Goal: Transaction & Acquisition: Purchase product/service

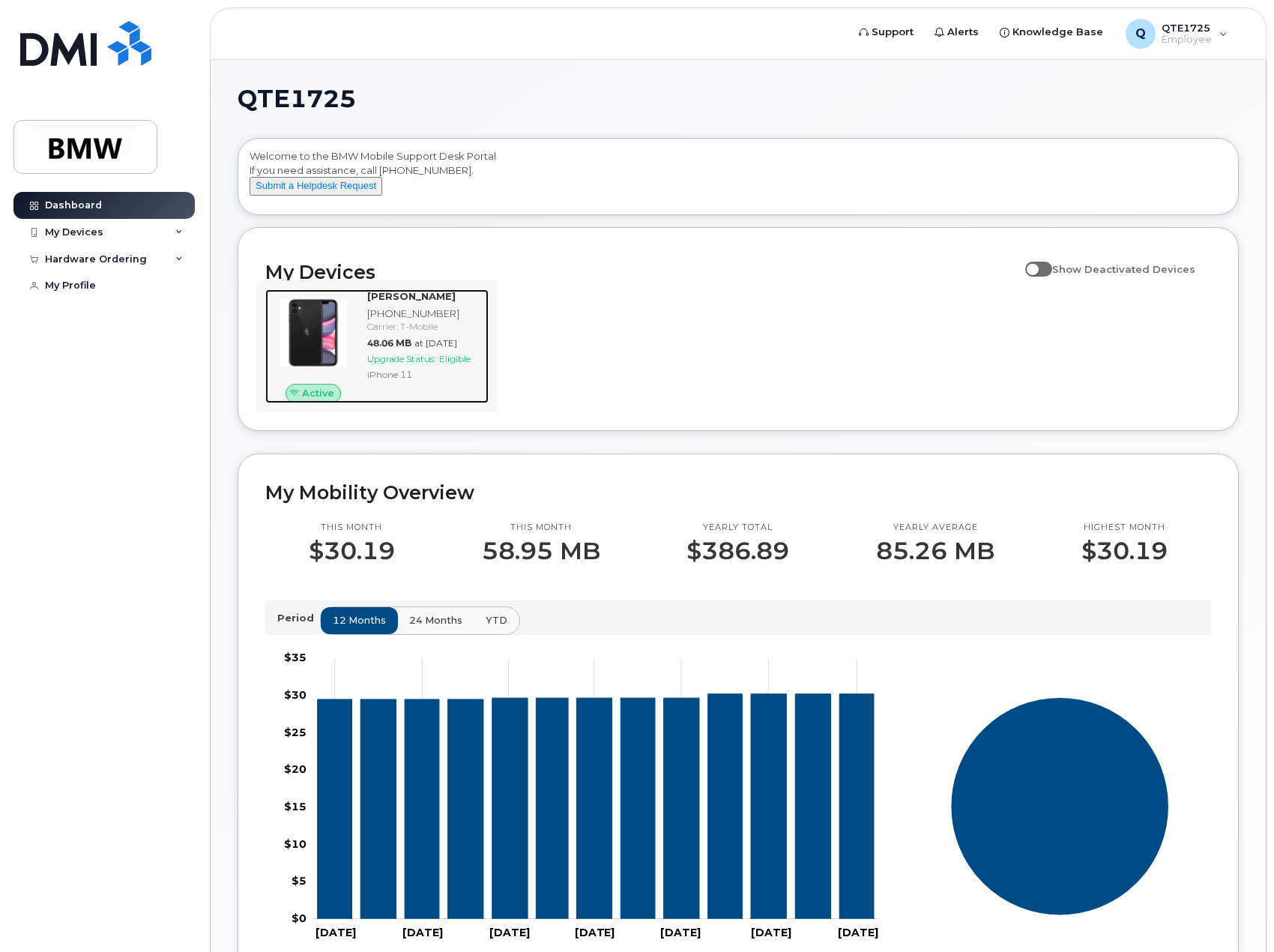
click at [431, 365] on span "Upgrade Status:" at bounding box center [401, 359] width 69 height 11
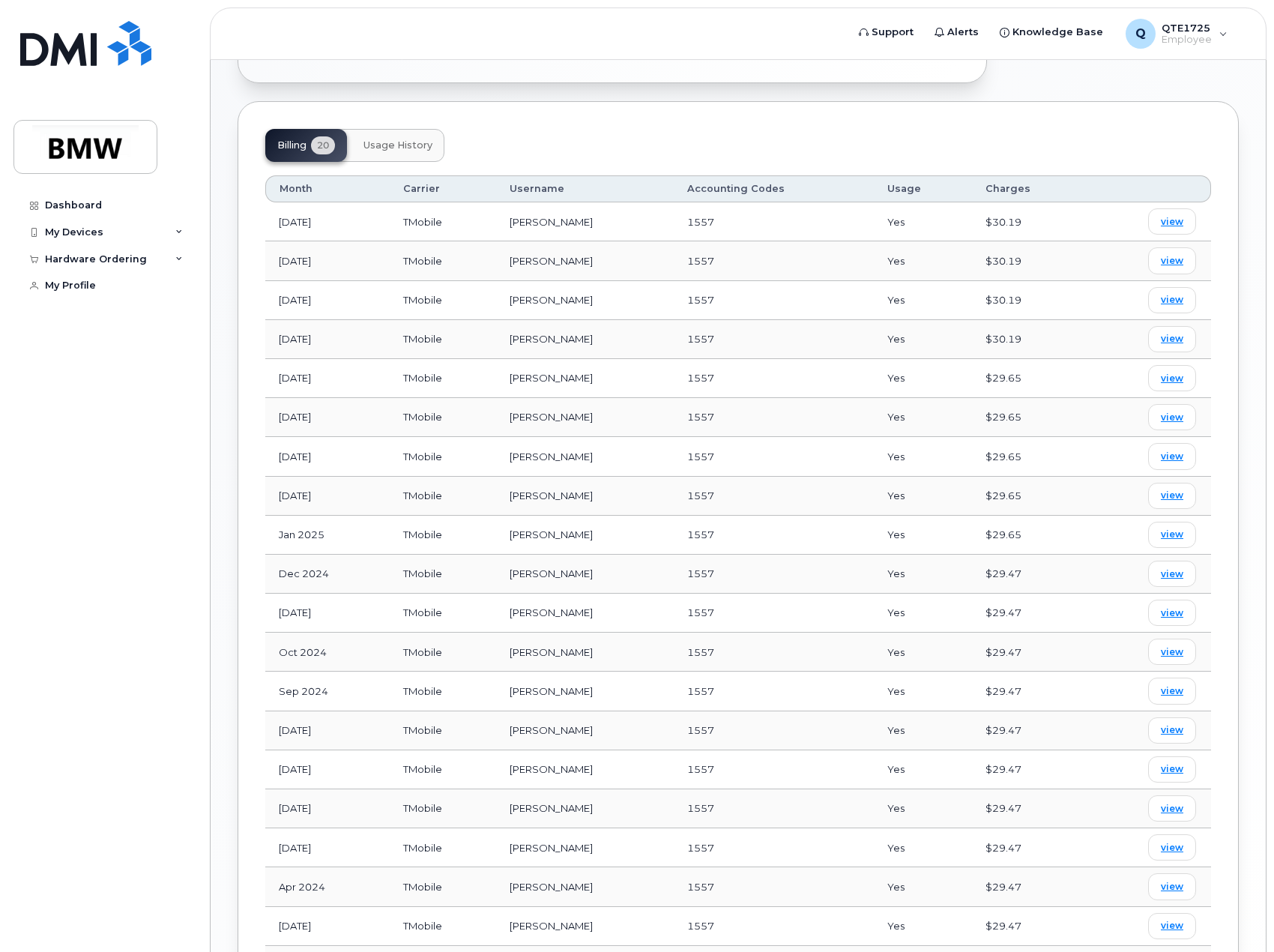
scroll to position [494, 0]
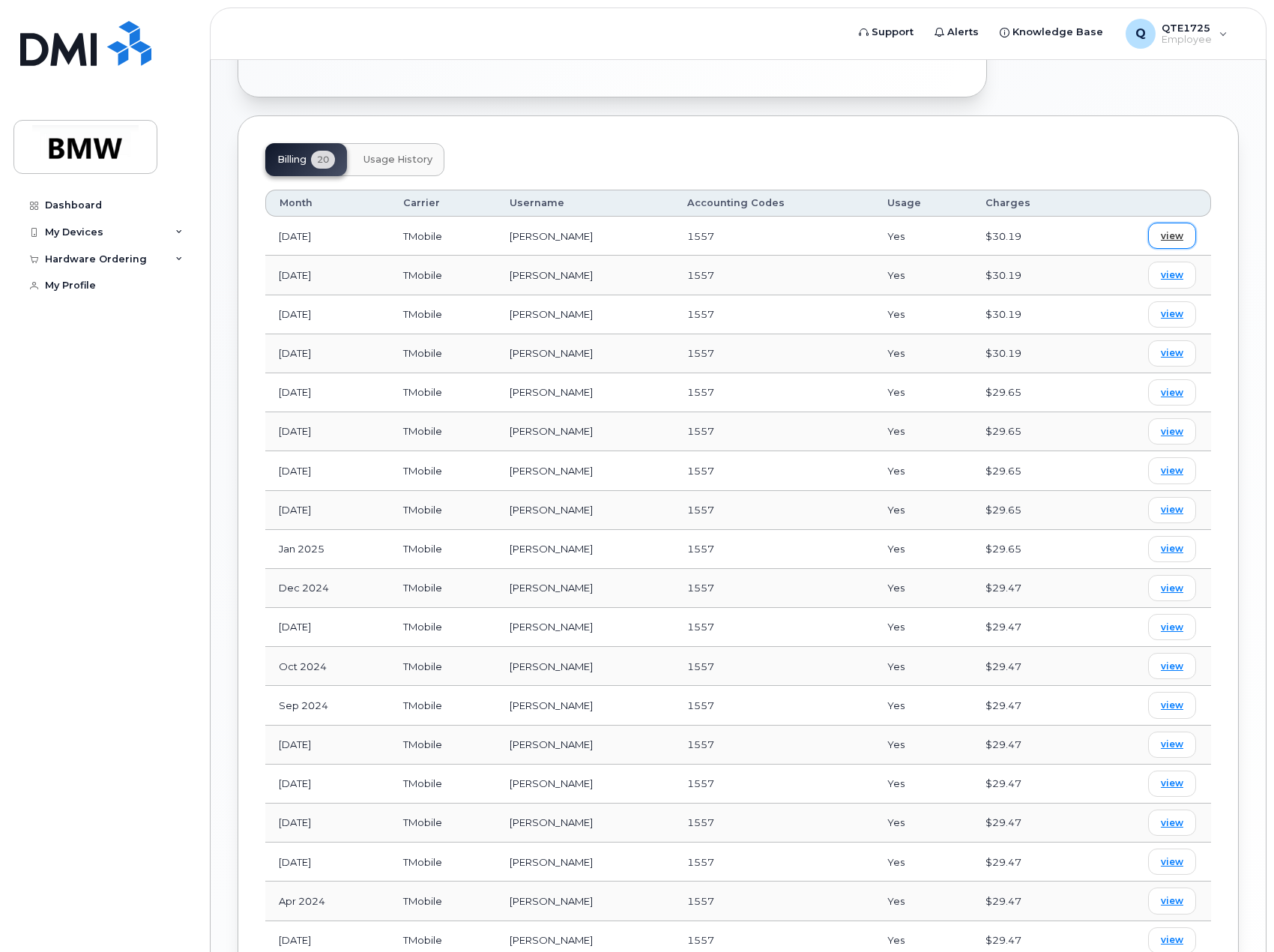
click at [1174, 229] on span "view" at bounding box center [1173, 236] width 23 height 14
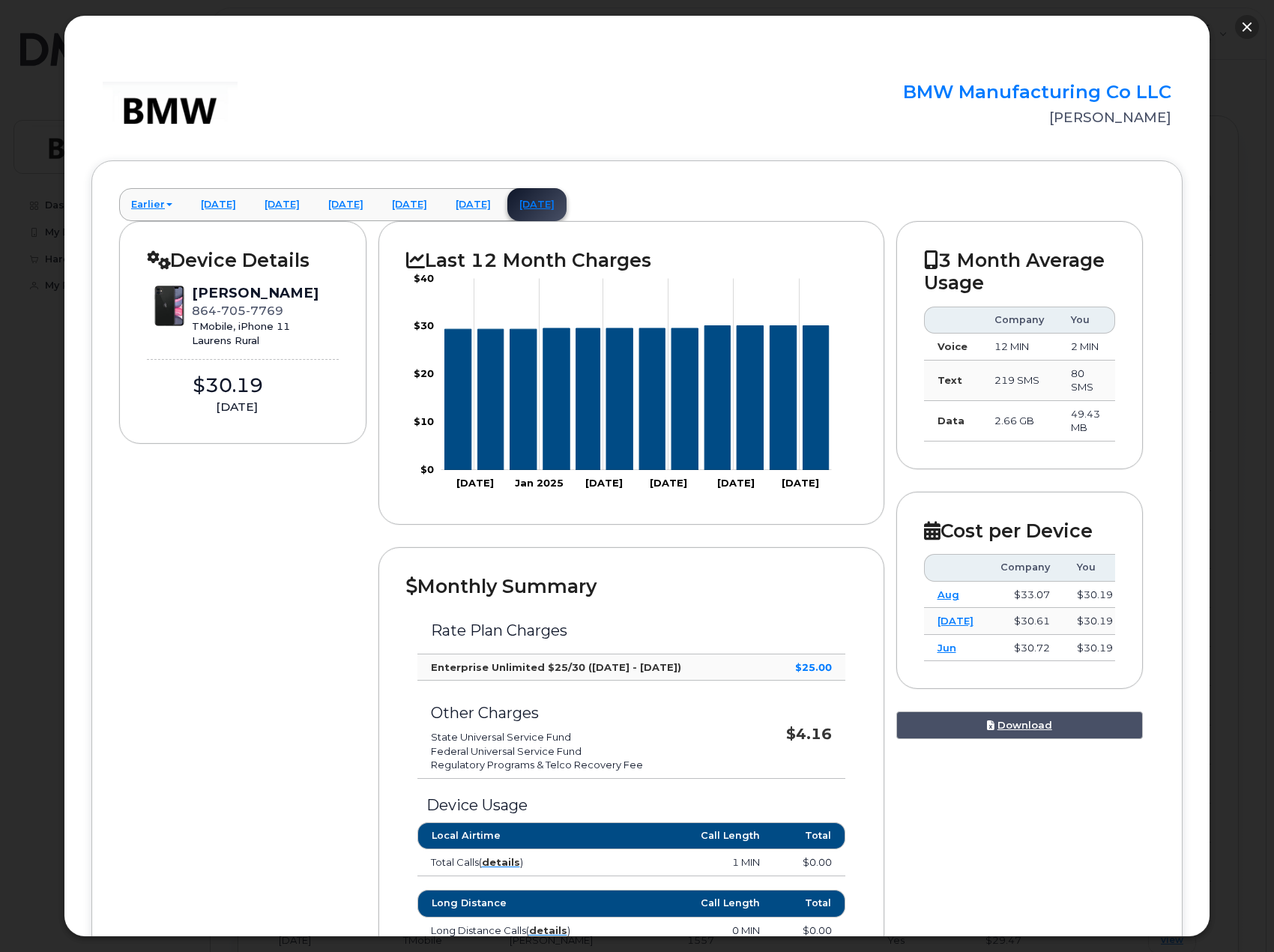
click at [1250, 29] on button "button" at bounding box center [1247, 27] width 24 height 24
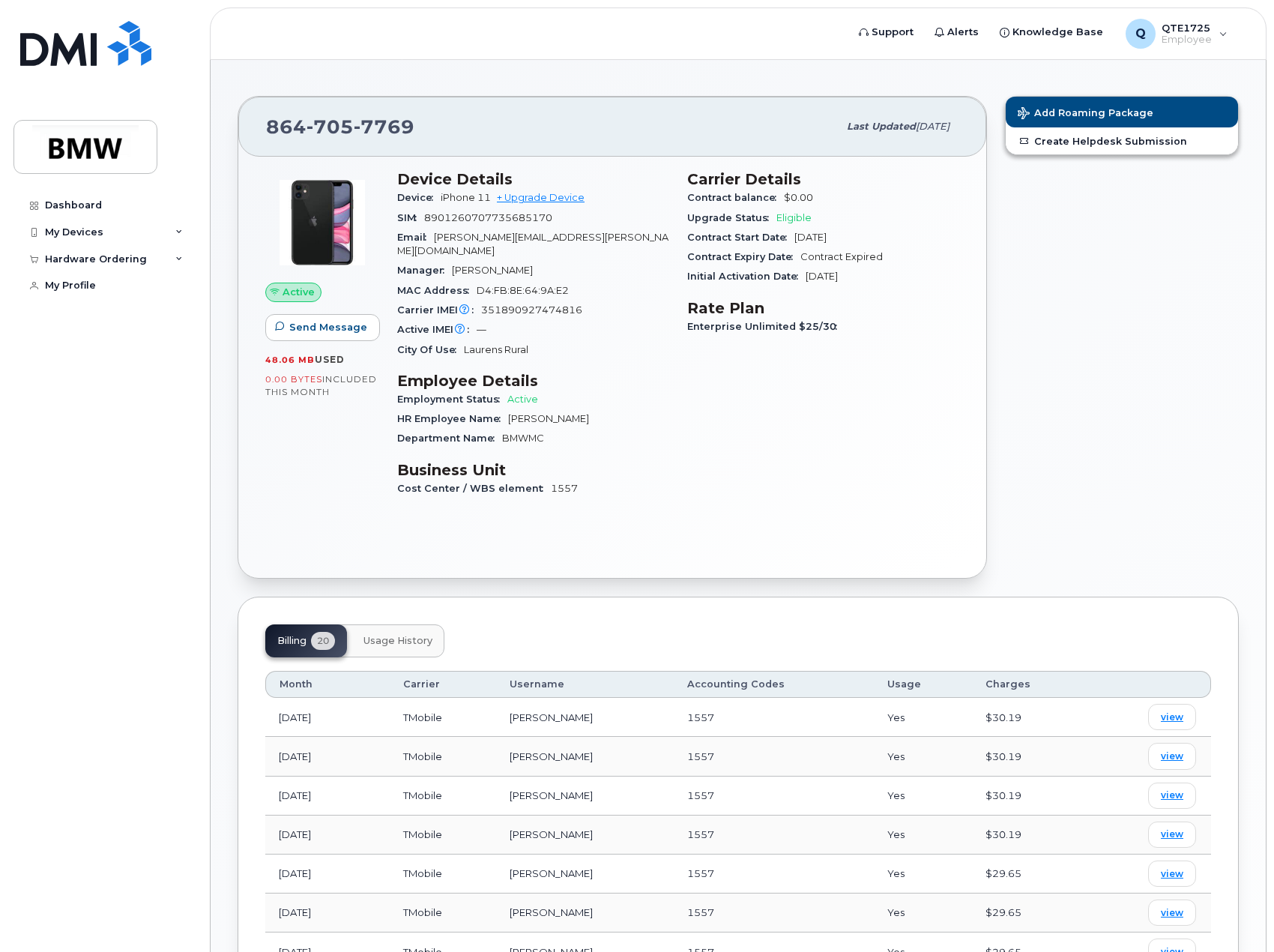
scroll to position [0, 0]
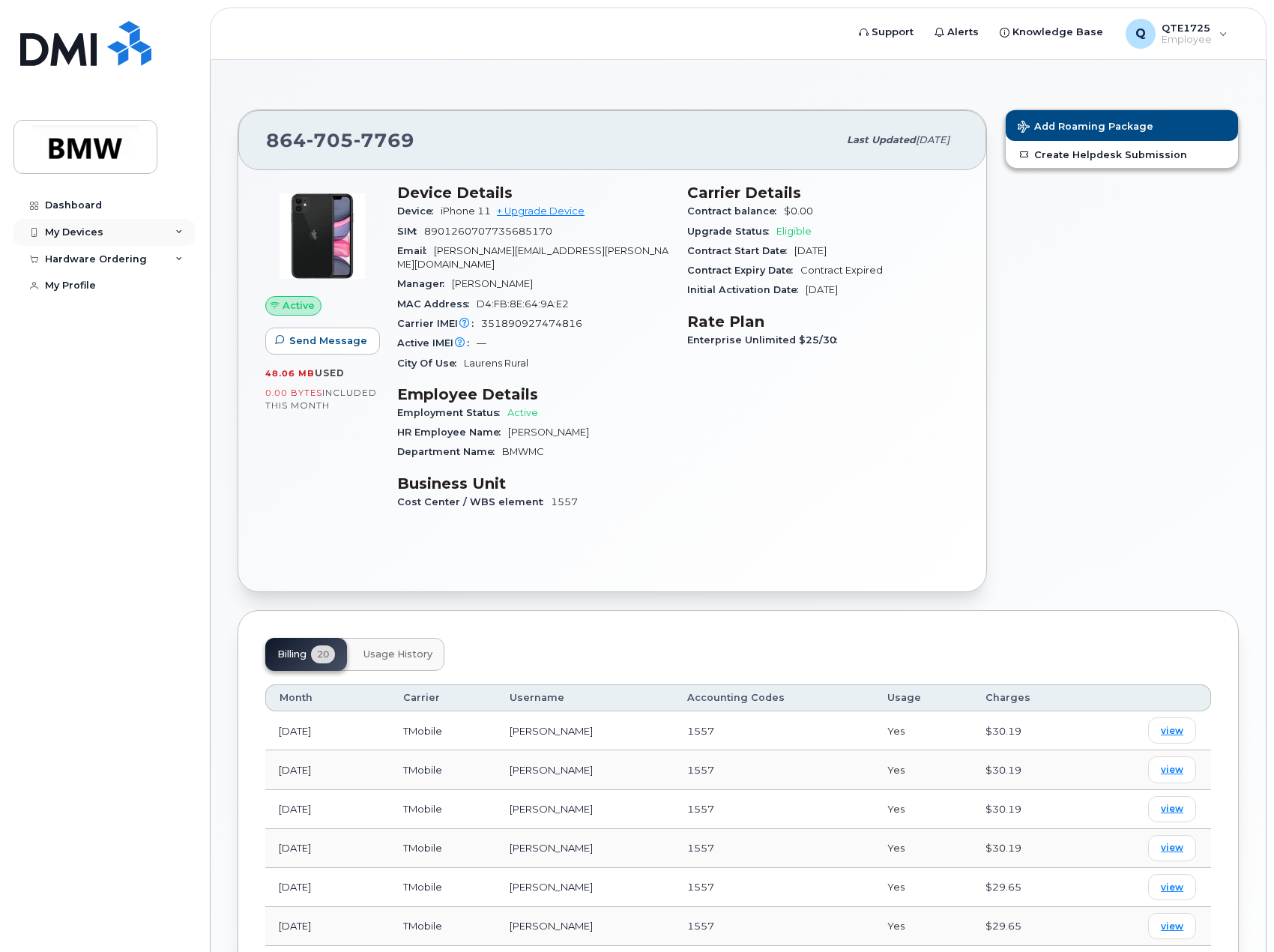
click at [167, 237] on div "My Devices" at bounding box center [105, 232] width 182 height 27
click at [148, 258] on div "Hardware Ordering" at bounding box center [105, 258] width 182 height 27
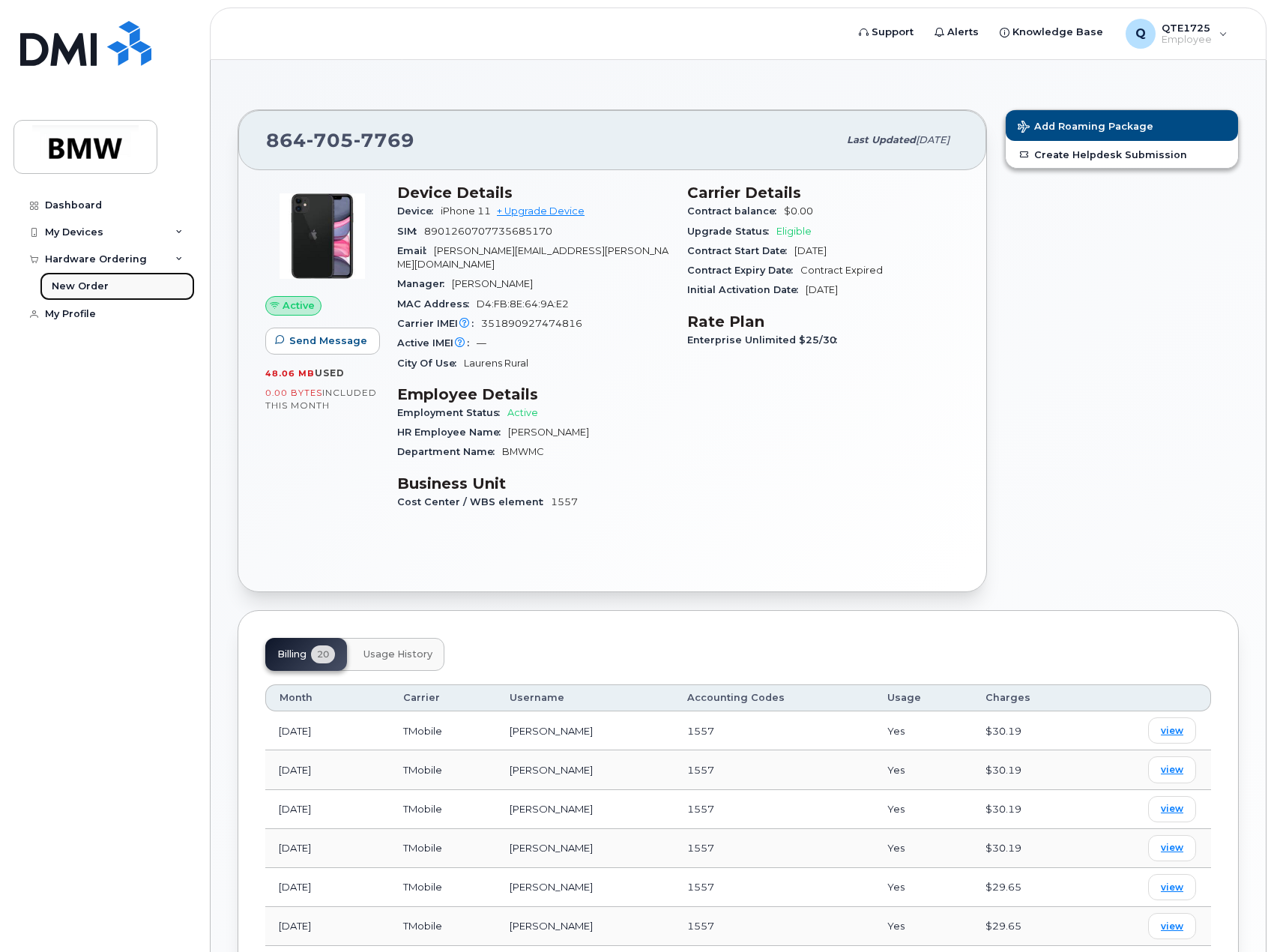
click at [103, 285] on div "New Order" at bounding box center [80, 286] width 57 height 14
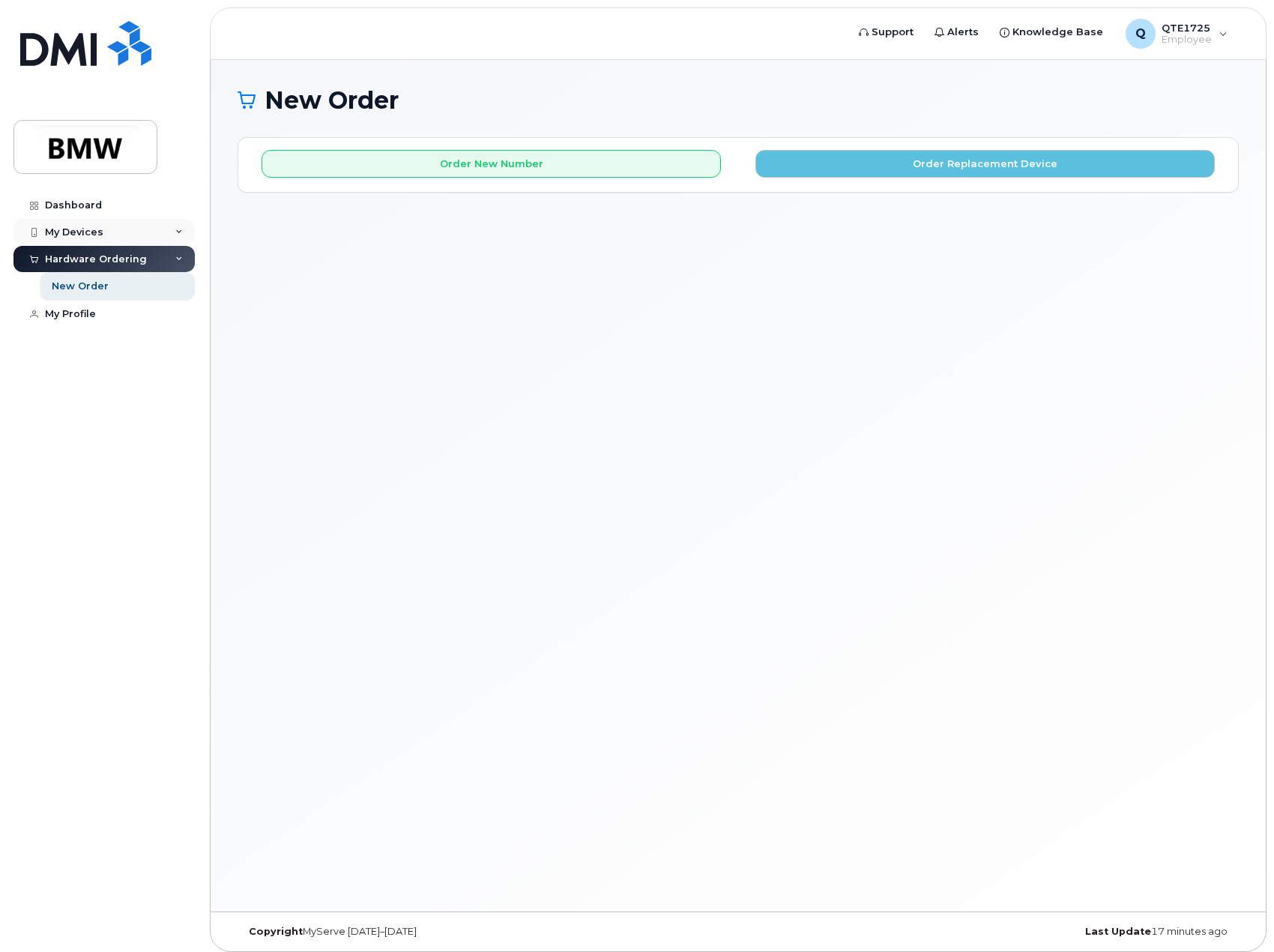
click at [85, 229] on div "My Devices" at bounding box center [74, 232] width 58 height 12
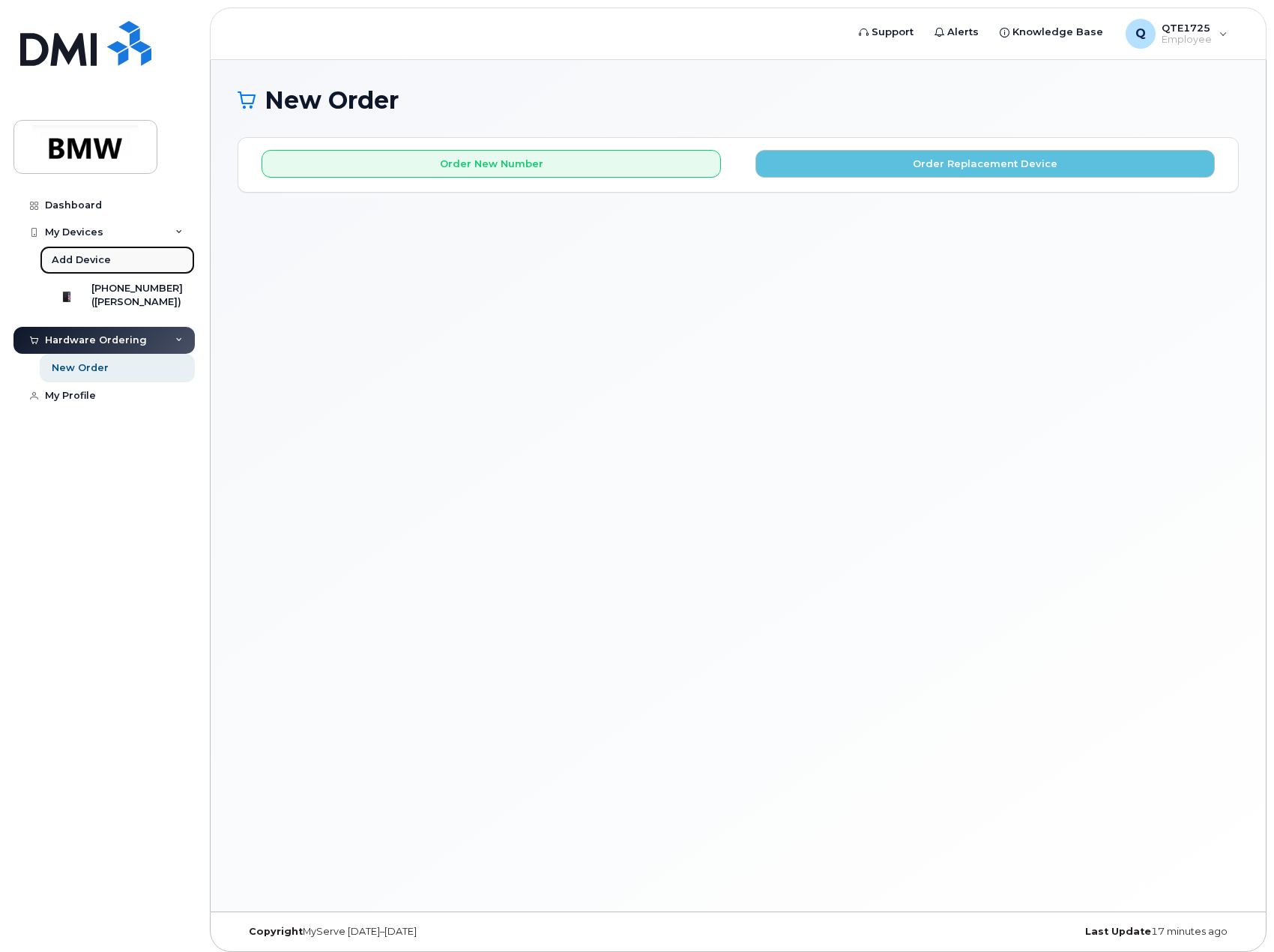
click at [96, 258] on div "Add Device" at bounding box center [81, 260] width 59 height 14
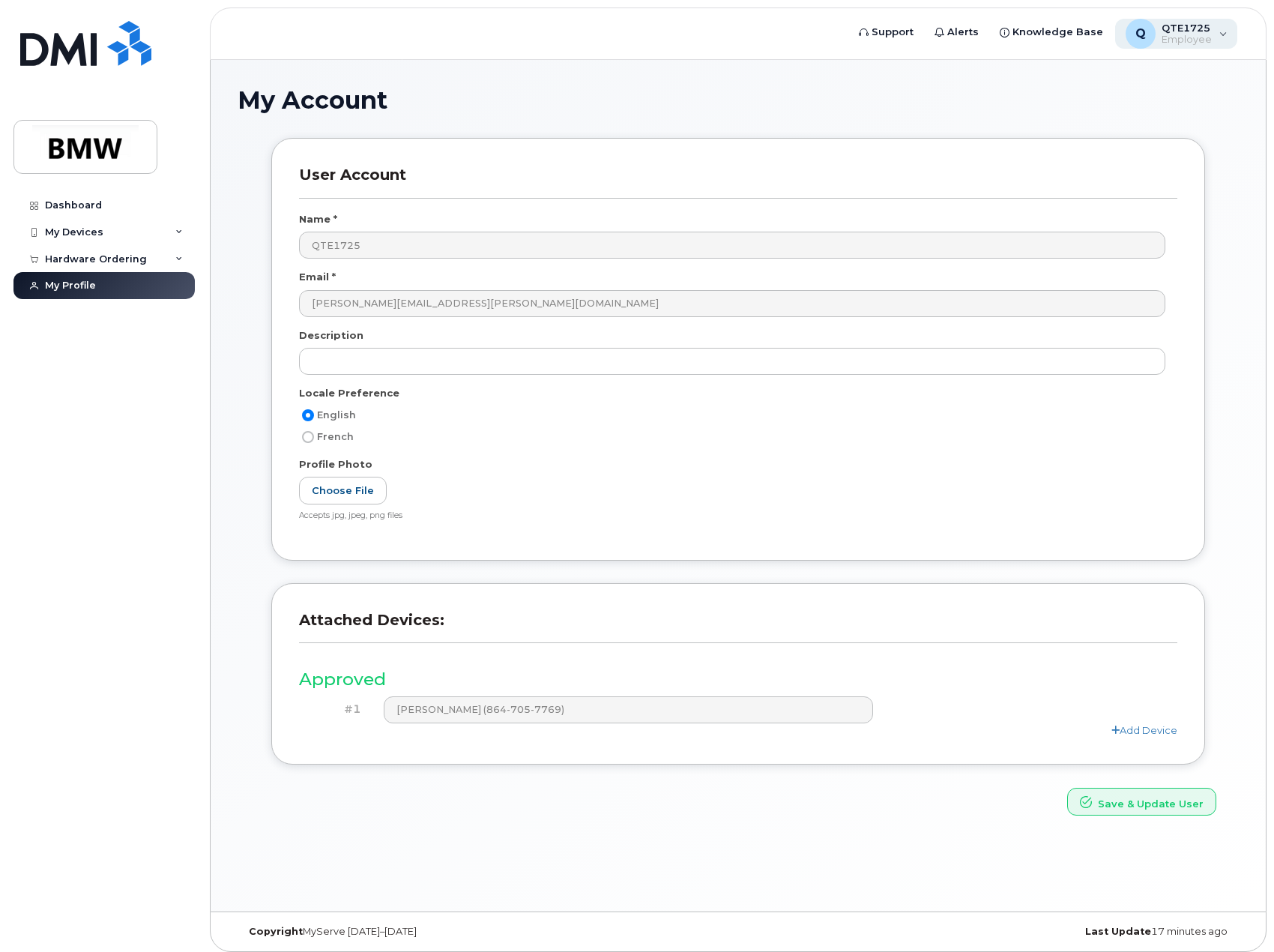
click at [1218, 39] on div "Q QTE1725 Employee" at bounding box center [1177, 33] width 123 height 30
click at [820, 115] on div "My Account" at bounding box center [738, 112] width 1002 height 50
click at [84, 196] on link "Dashboard" at bounding box center [105, 205] width 182 height 27
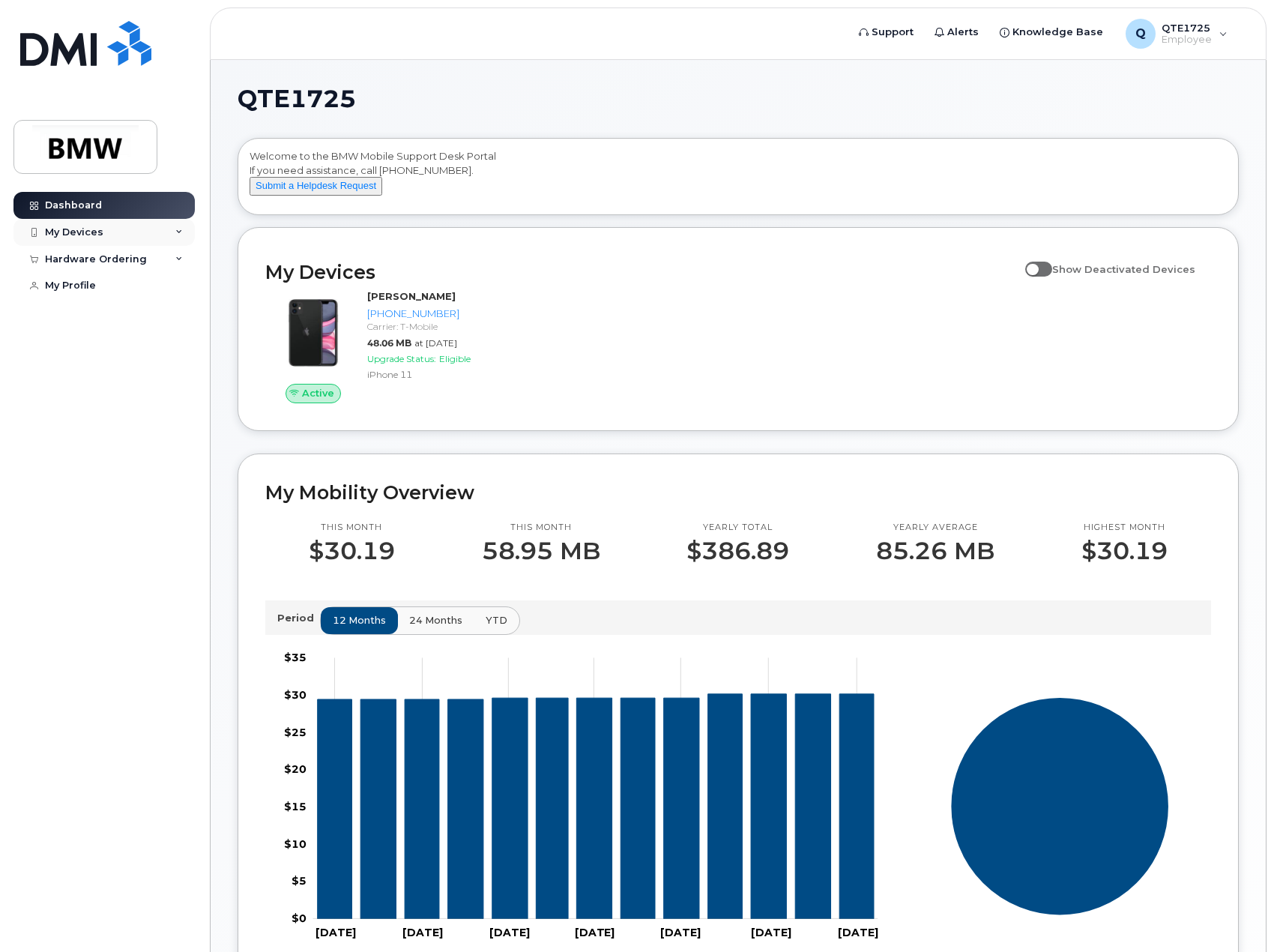
click at [111, 232] on div "My Devices" at bounding box center [105, 232] width 182 height 27
click at [141, 301] on div "([PERSON_NAME])" at bounding box center [137, 301] width 92 height 14
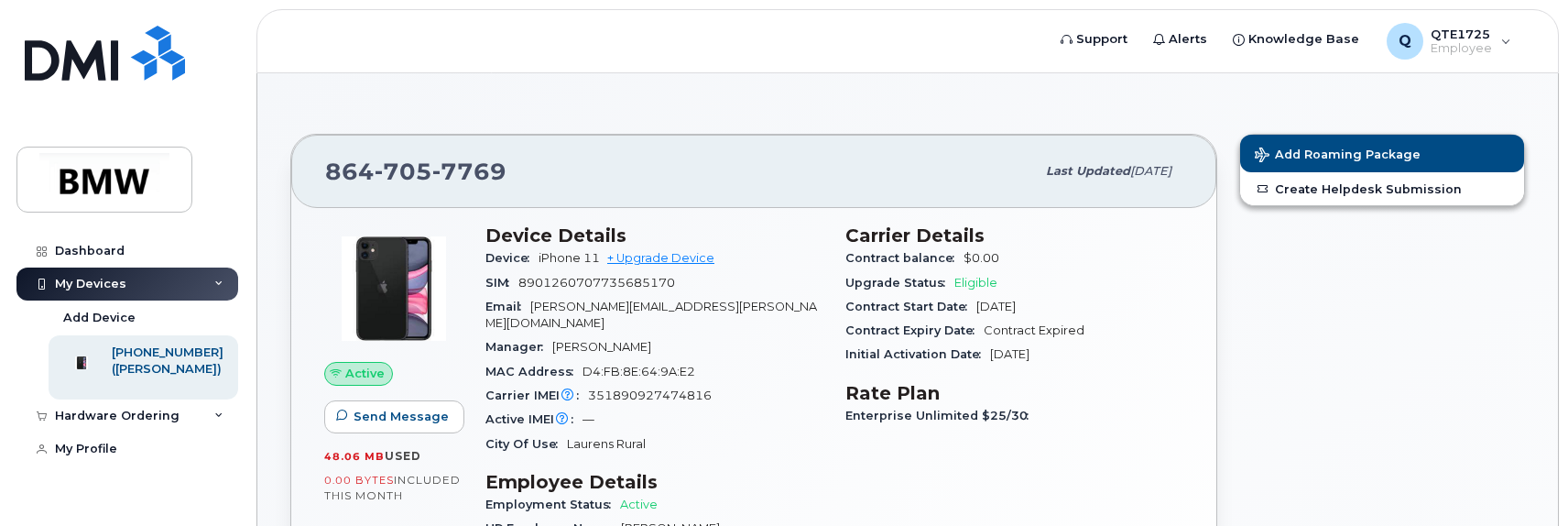
click at [1232, 462] on div "Add Roaming Package Create Helpdesk Submission" at bounding box center [1381, 429] width 308 height 612
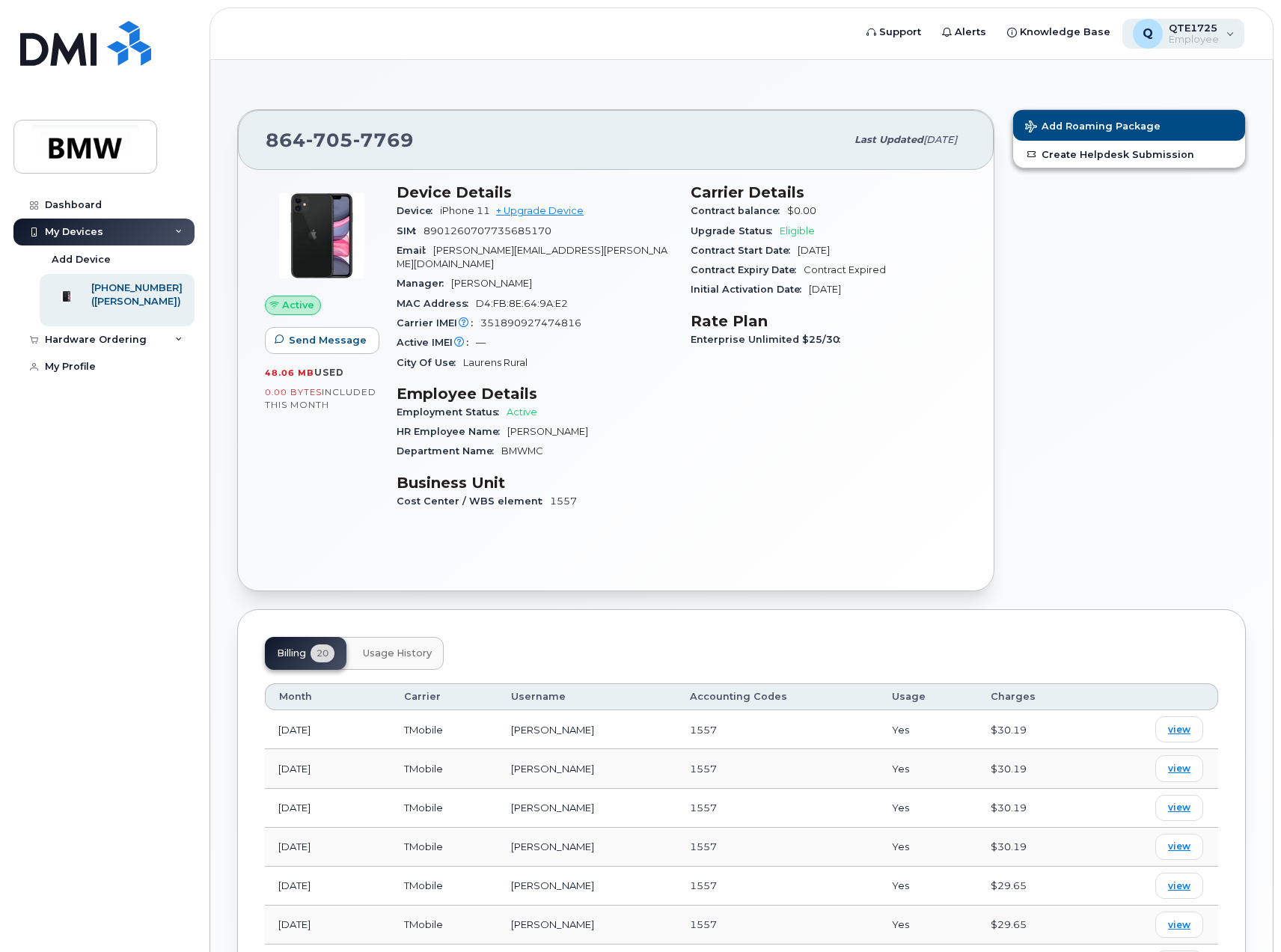
click at [1237, 40] on div "Q QTE1725 Employee" at bounding box center [1183, 33] width 123 height 30
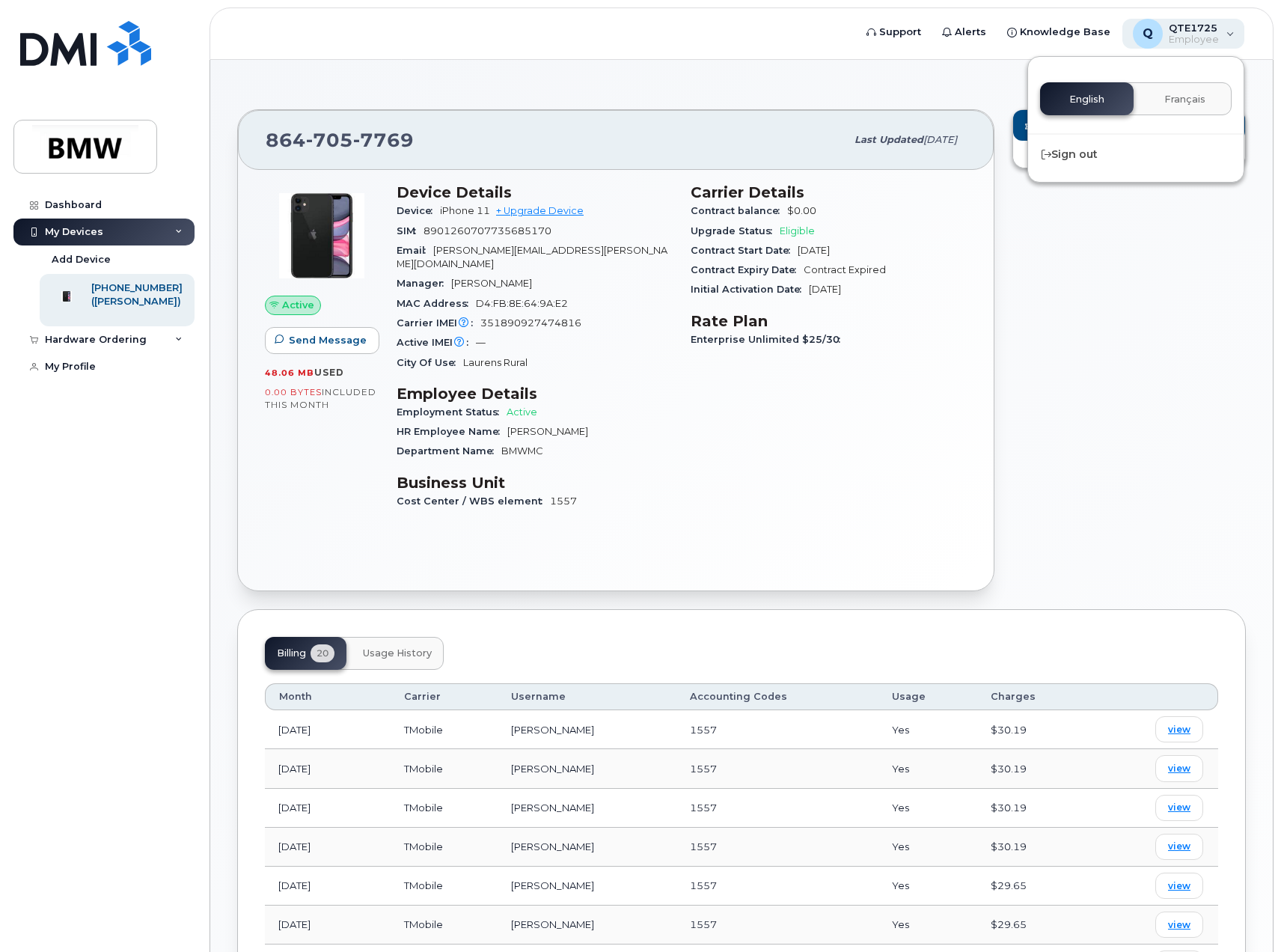
click at [1176, 32] on span "QTE1725" at bounding box center [1194, 28] width 50 height 12
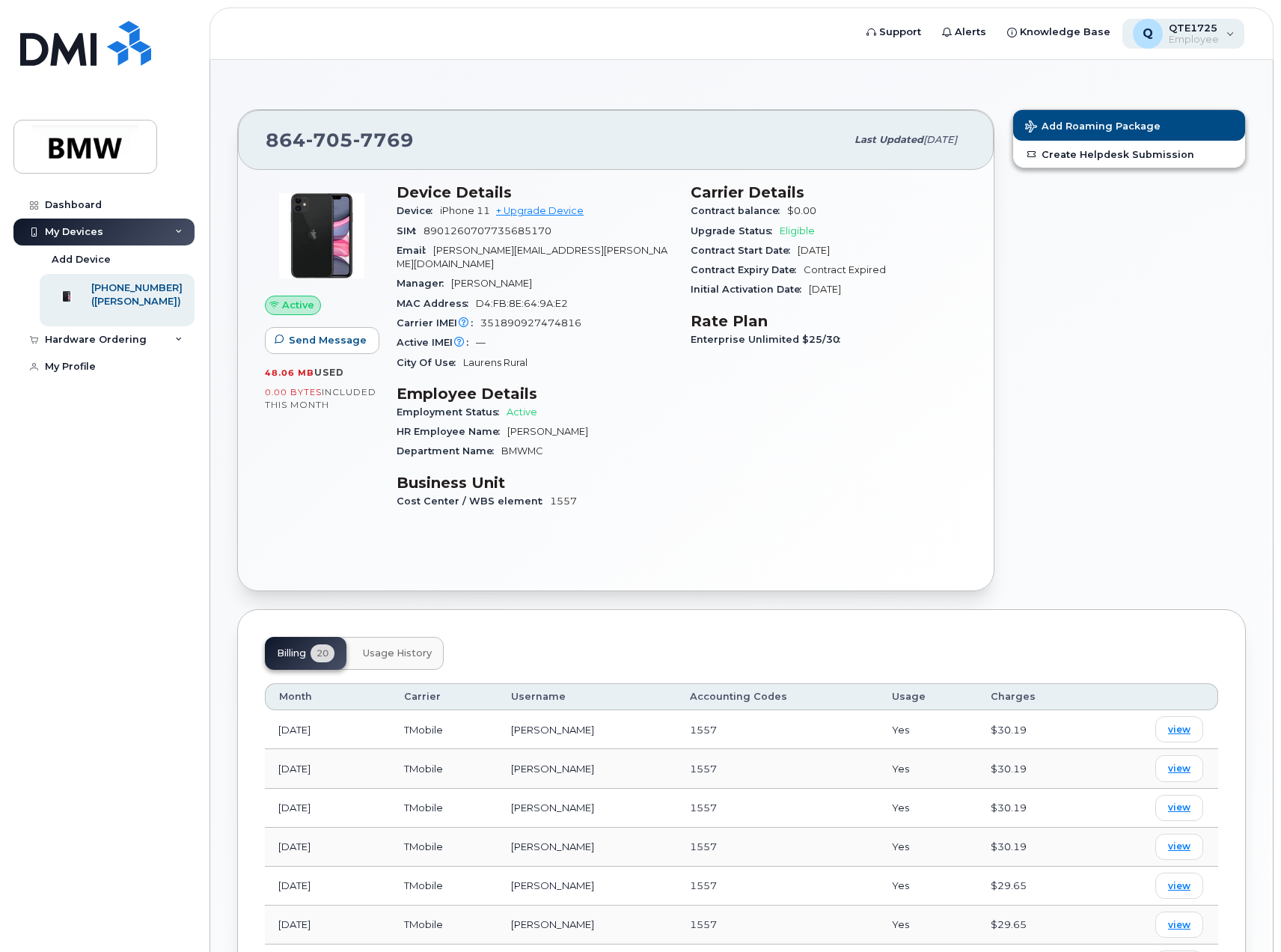
click at [1176, 32] on span "QTE1725" at bounding box center [1194, 28] width 50 height 12
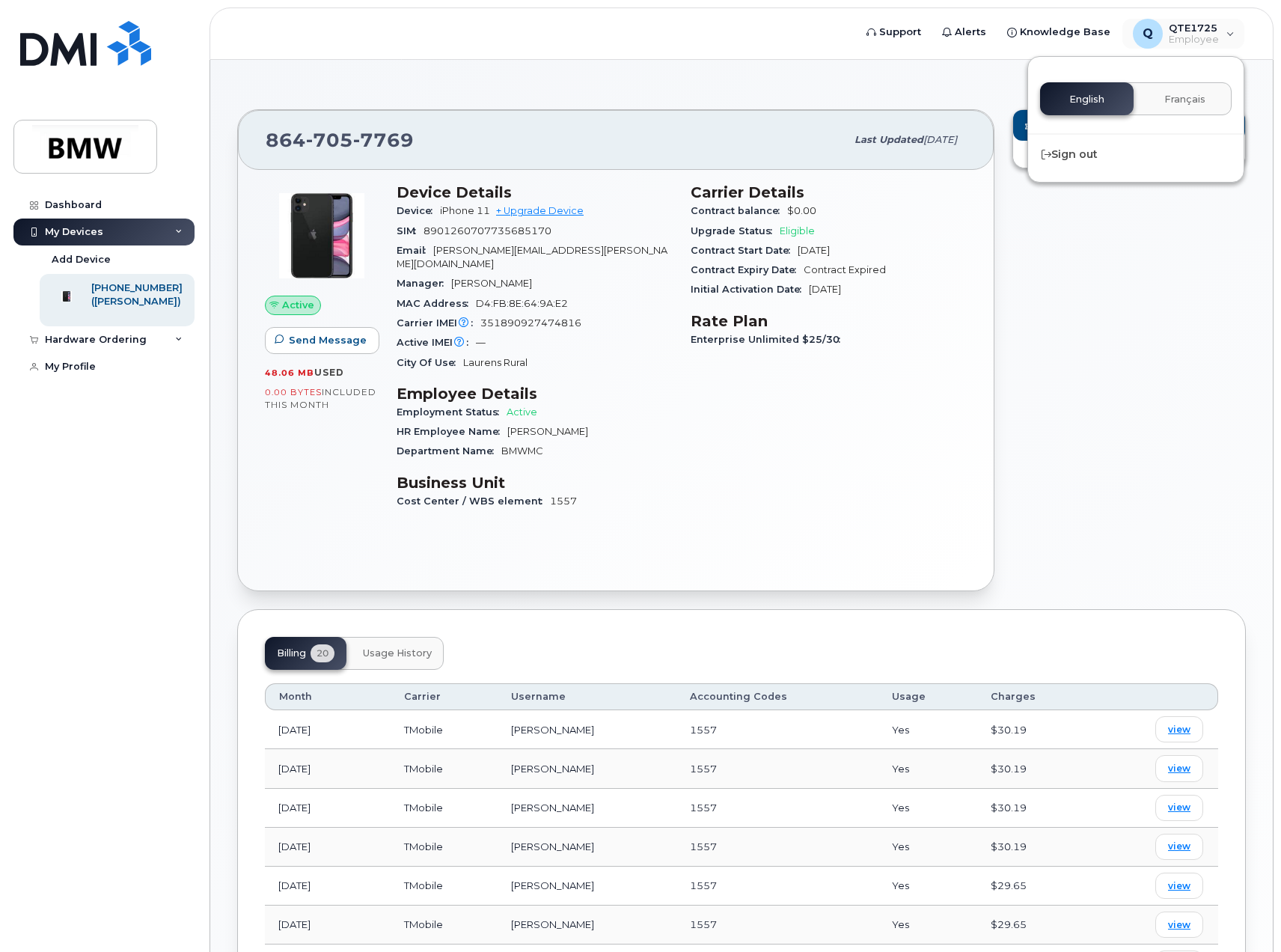
click at [1196, 391] on div "Add Roaming Package Create Helpdesk Submission" at bounding box center [1128, 350] width 252 height 500
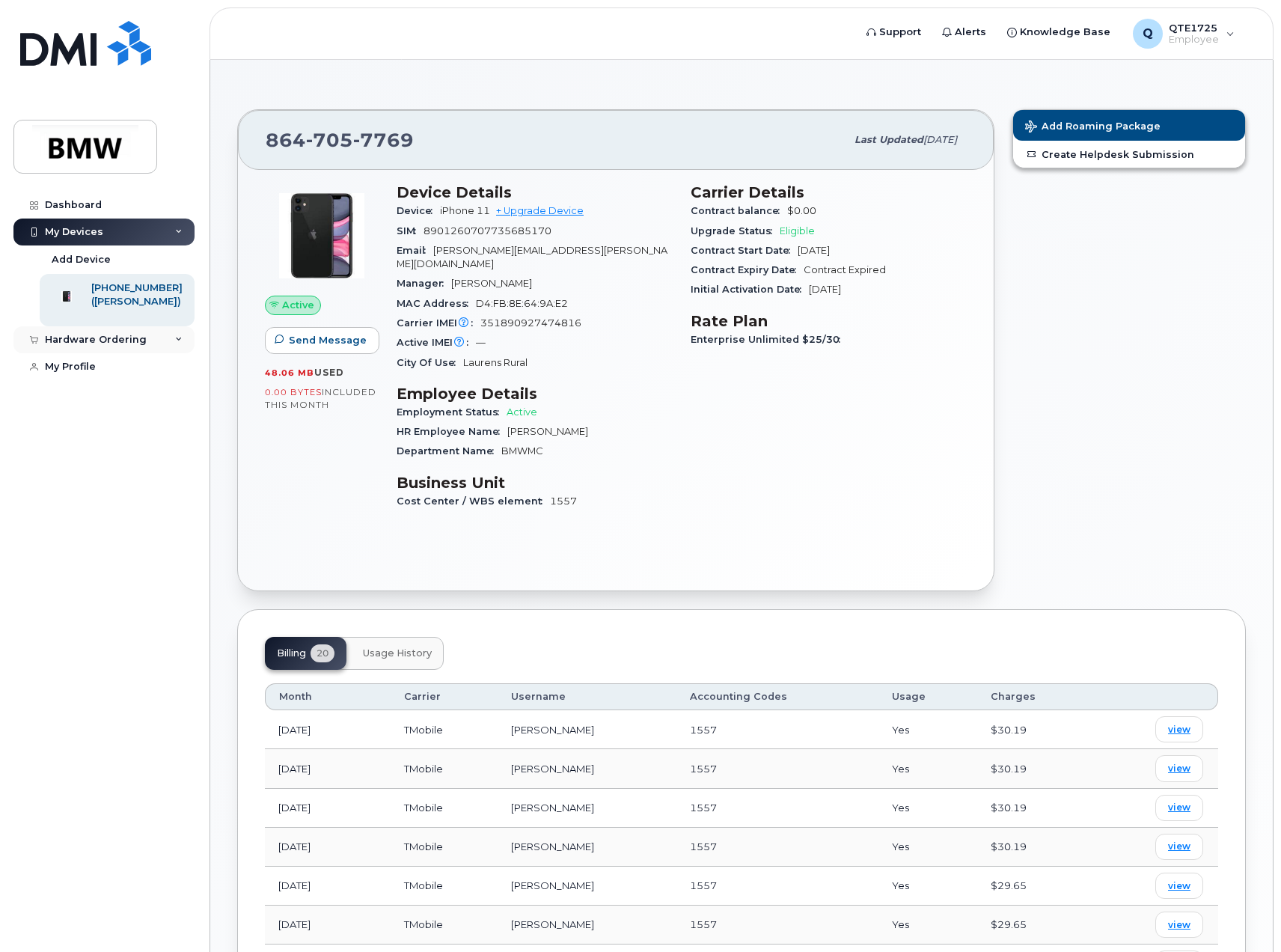
click at [181, 344] on icon at bounding box center [178, 339] width 7 height 7
click at [79, 374] on div "New Order" at bounding box center [80, 367] width 57 height 14
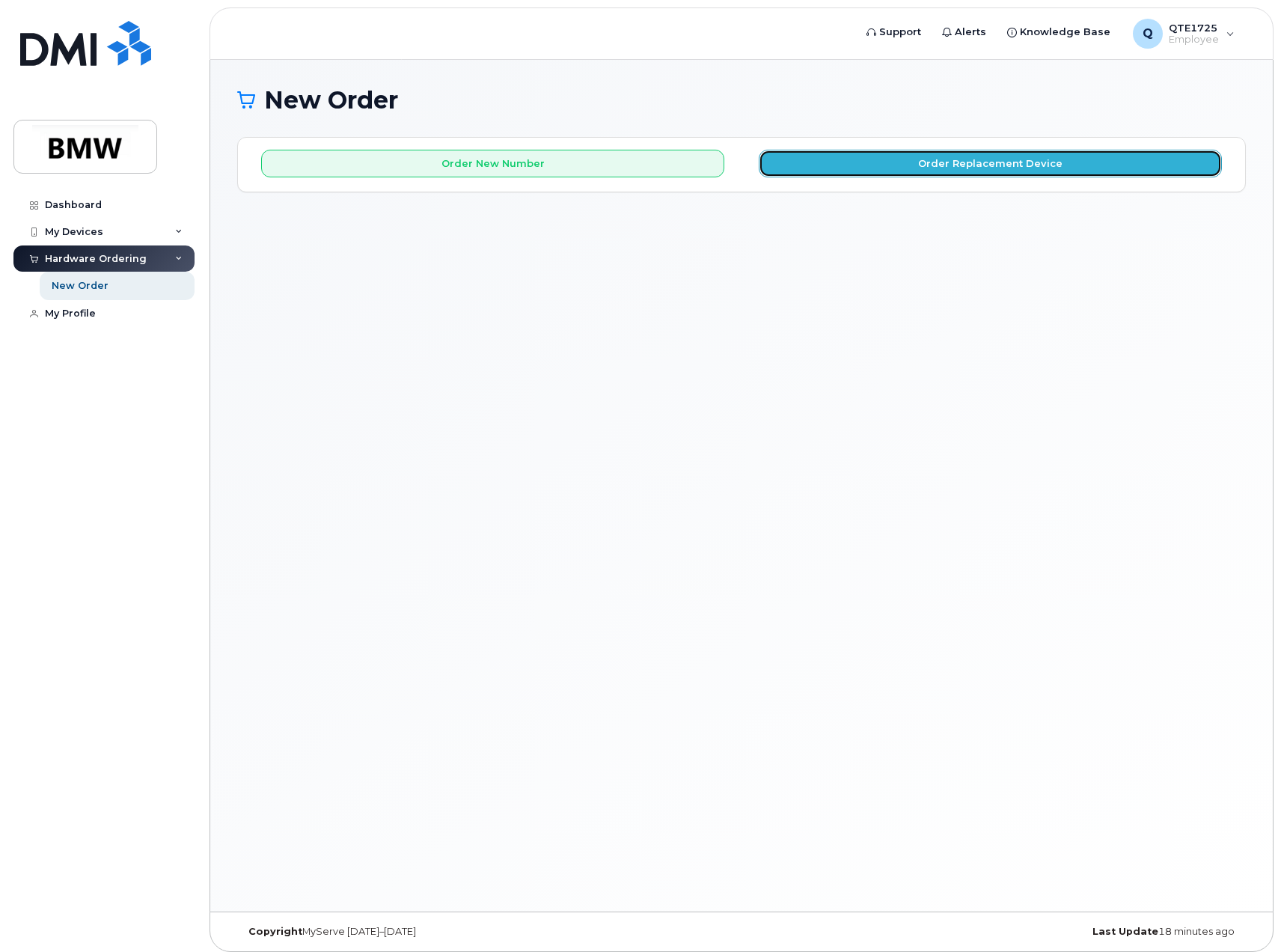
click at [943, 158] on button "Order Replacement Device" at bounding box center [990, 163] width 463 height 28
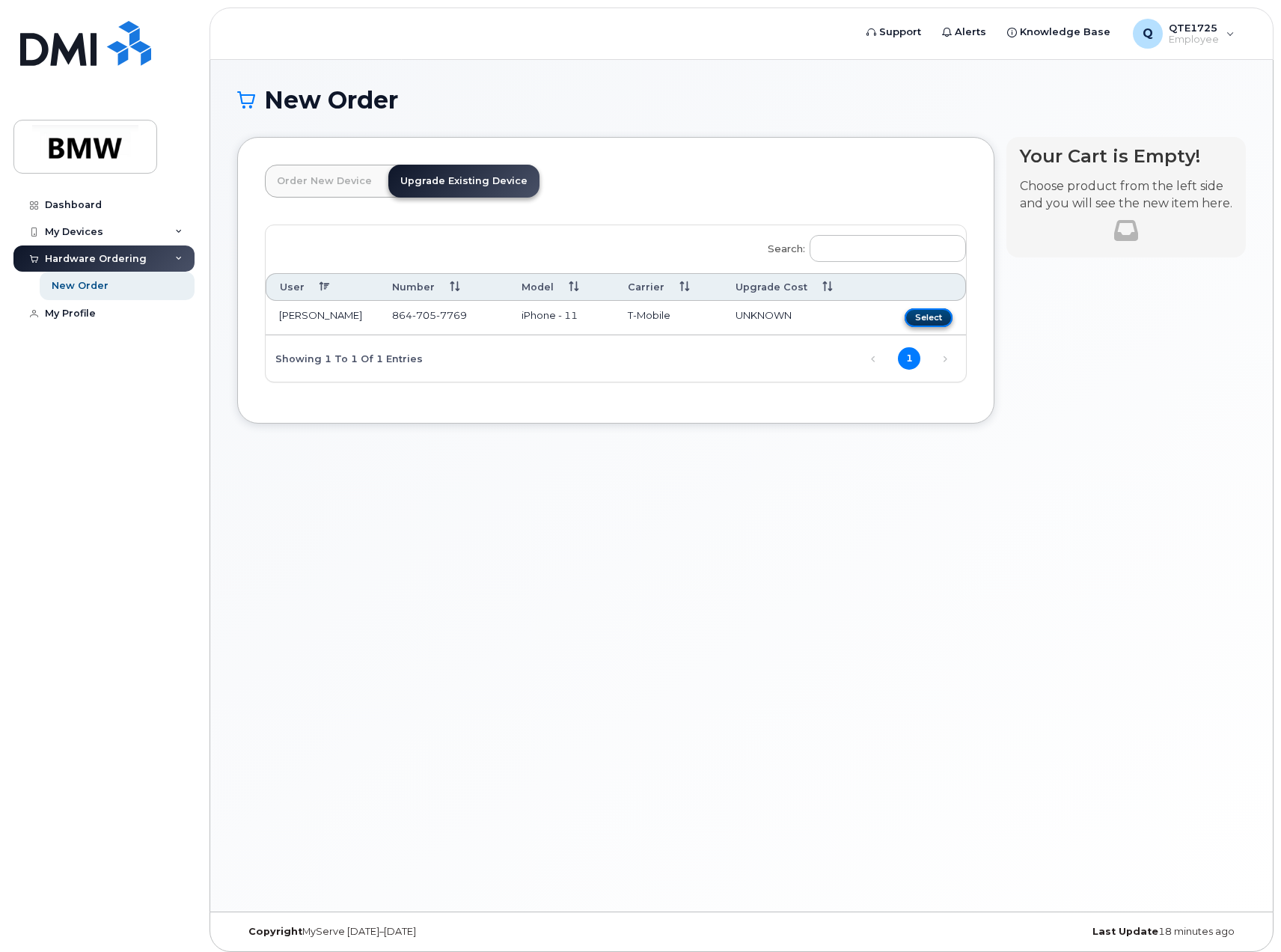
click at [937, 323] on button "Select" at bounding box center [928, 317] width 48 height 19
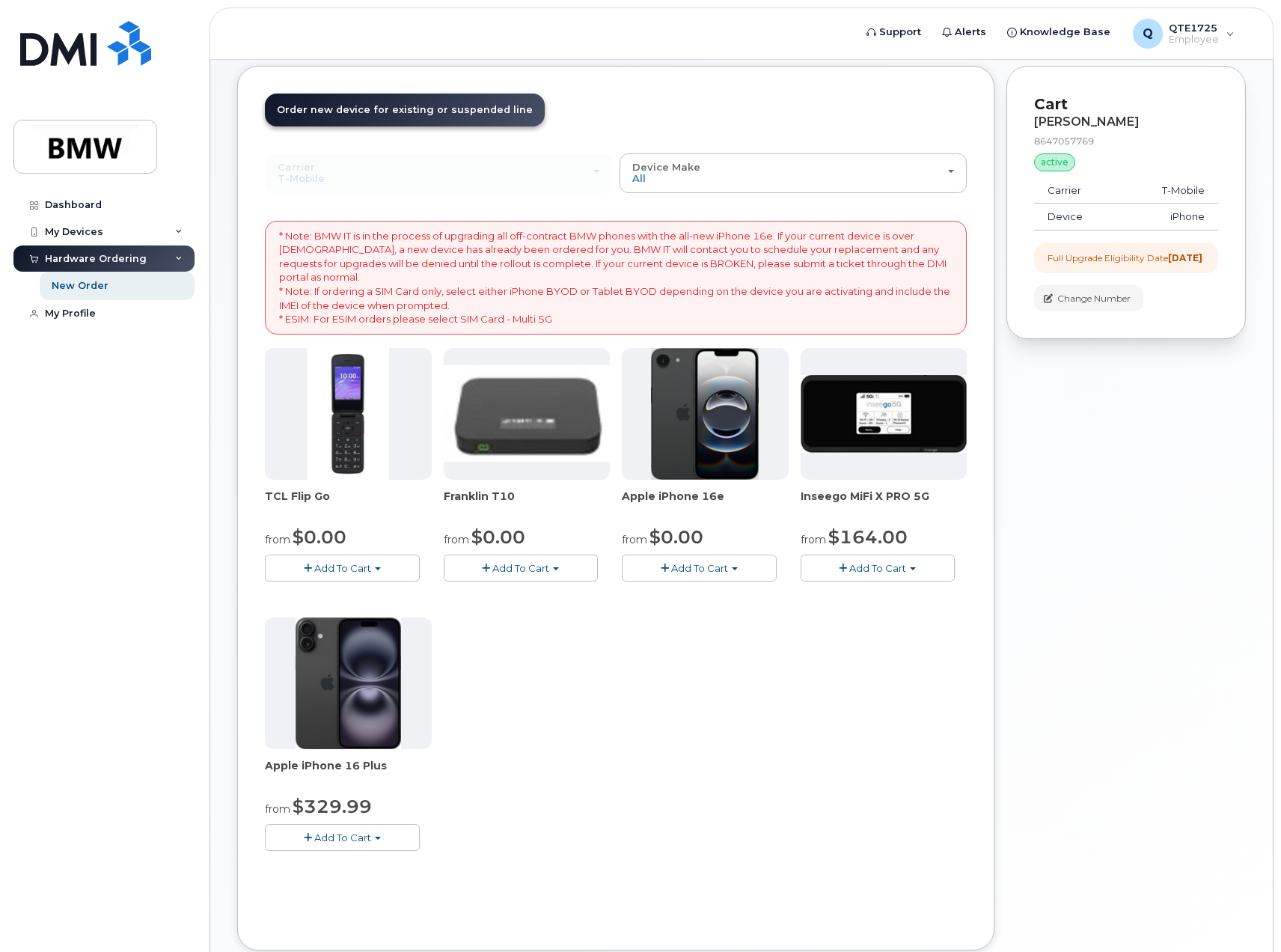
scroll to position [74, 0]
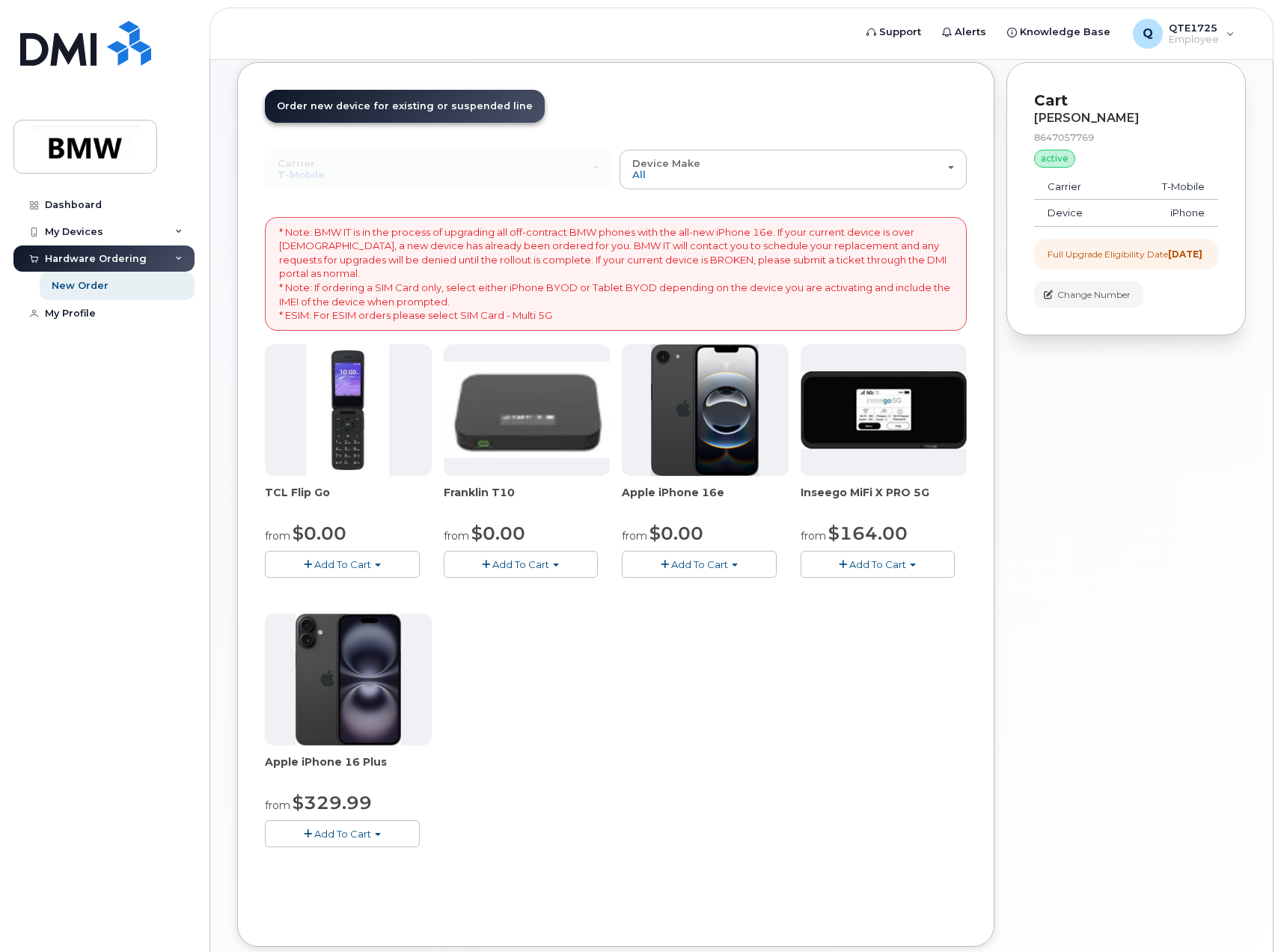
click at [717, 569] on span "Add To Cart" at bounding box center [700, 564] width 57 height 12
click at [493, 672] on div "TCL Flip Go from $0.00 Add To Cart $0.00 - 30 month Upgrade $96.00 - Full Price…" at bounding box center [615, 607] width 702 height 527
click at [346, 838] on span "Add To Cart" at bounding box center [342, 833] width 57 height 12
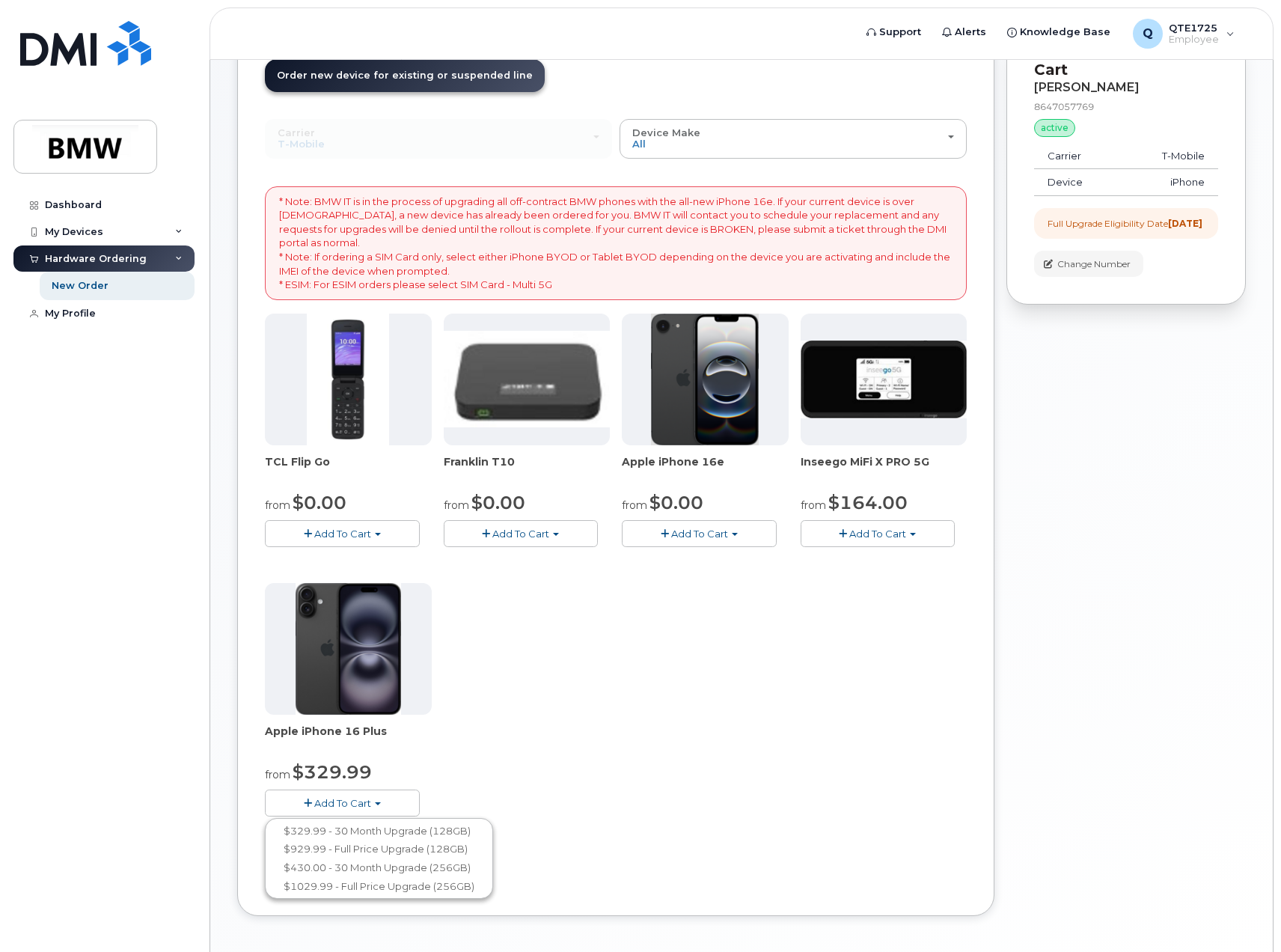
scroll to position [167, 0]
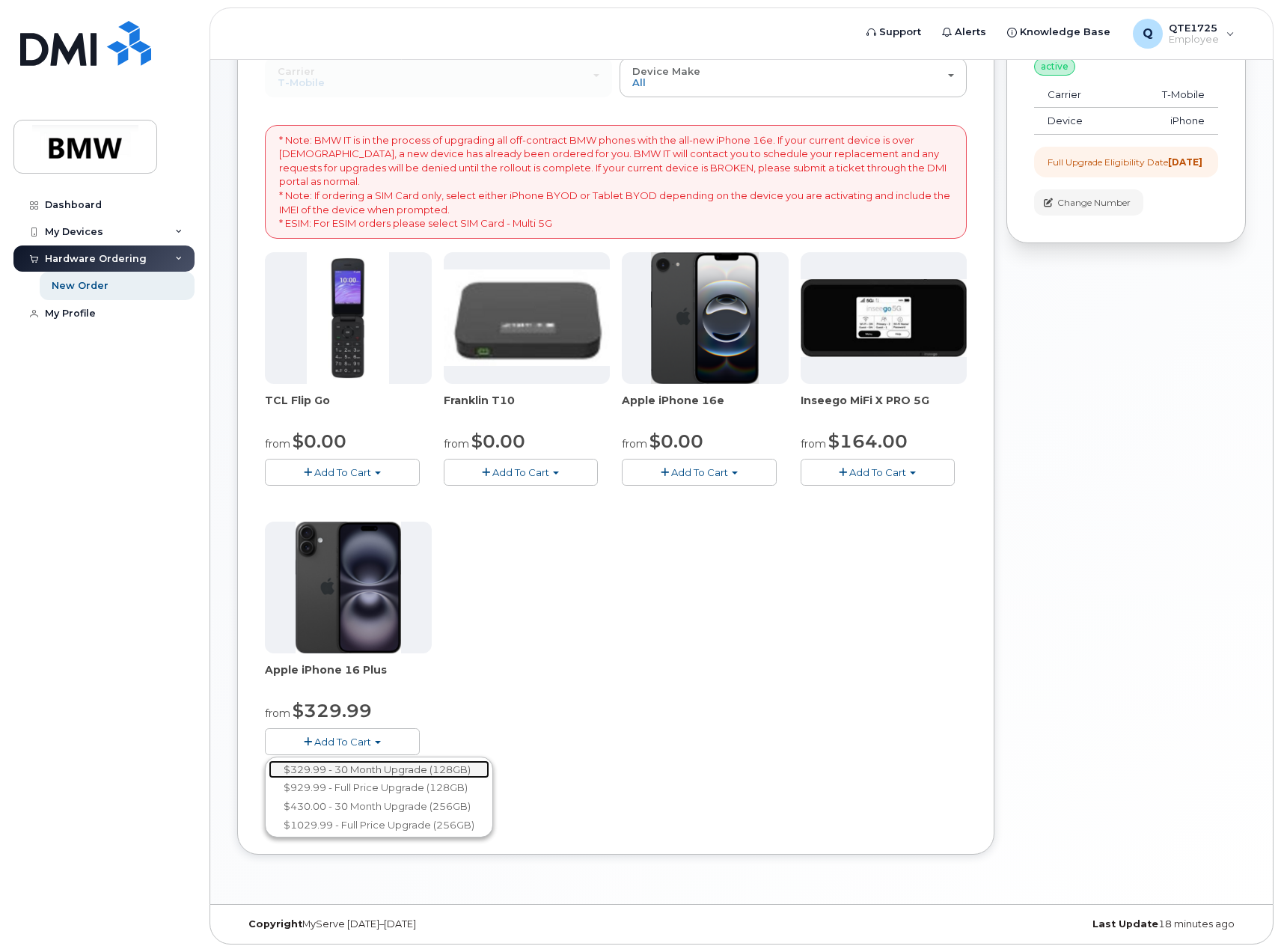
click at [411, 767] on link "$329.99 - 30 Month Upgrade (128GB)" at bounding box center [378, 769] width 221 height 19
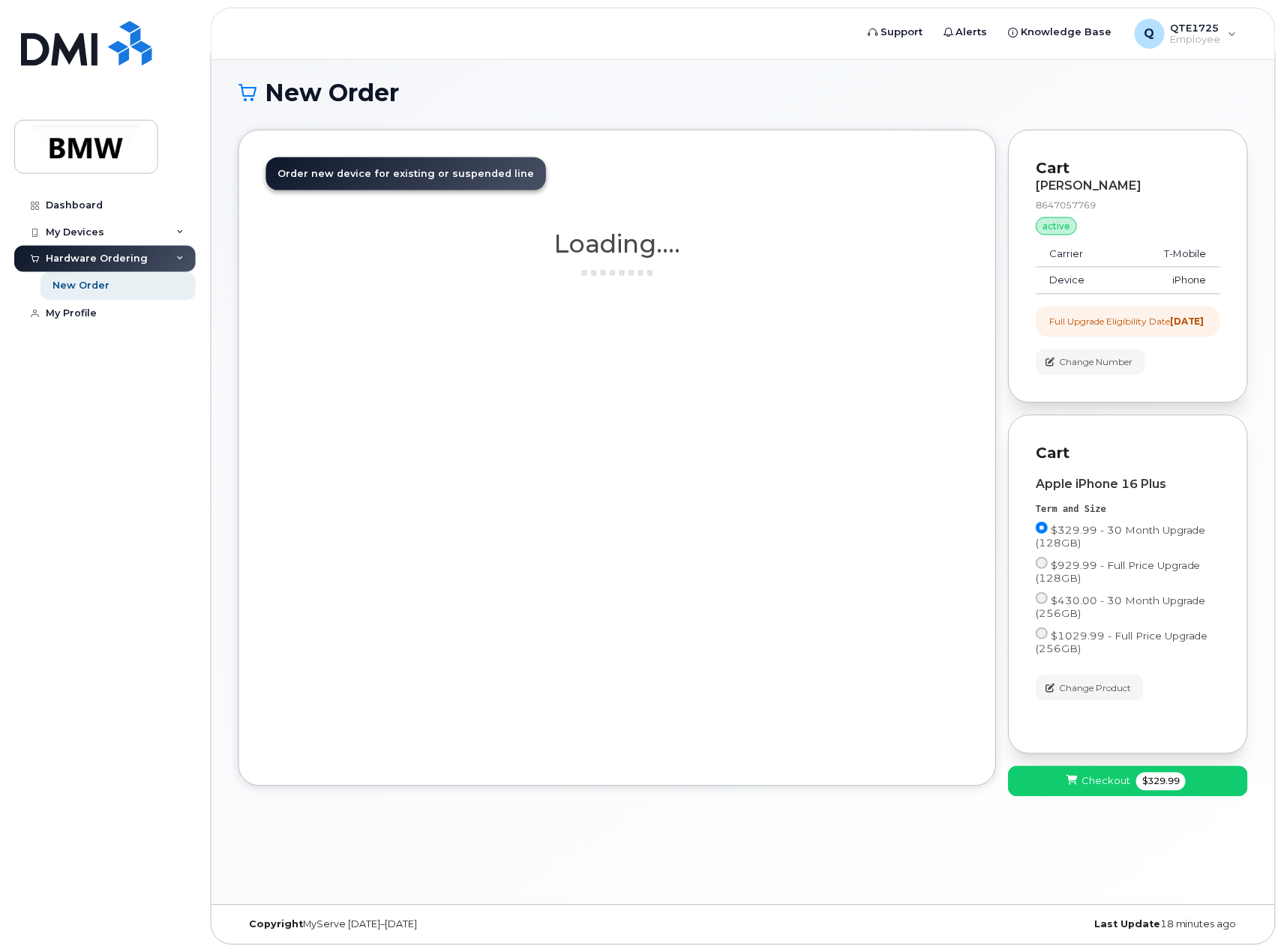
scroll to position [7, 0]
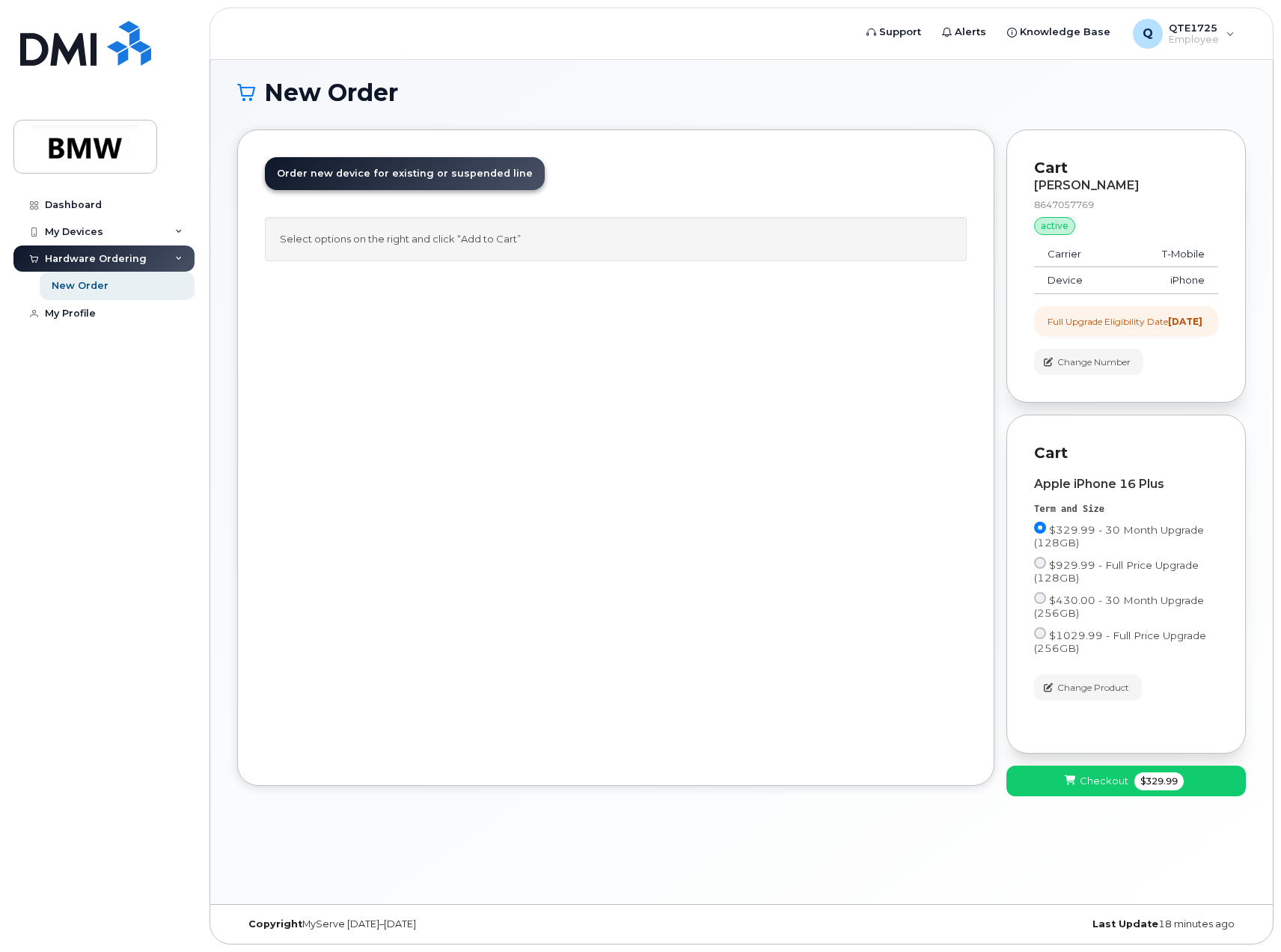
click at [589, 159] on header "Order New Device Upgrade Existing Device Order new device and new line Order ne…" at bounding box center [615, 187] width 702 height 60
click at [1220, 44] on div "Q QTE1725 Employee" at bounding box center [1183, 33] width 123 height 30
click at [935, 83] on h1 "New Order" at bounding box center [741, 92] width 1008 height 26
click at [528, 102] on h1 "New Order" at bounding box center [741, 92] width 1008 height 26
click at [958, 107] on div "New Order" at bounding box center [741, 104] width 1008 height 50
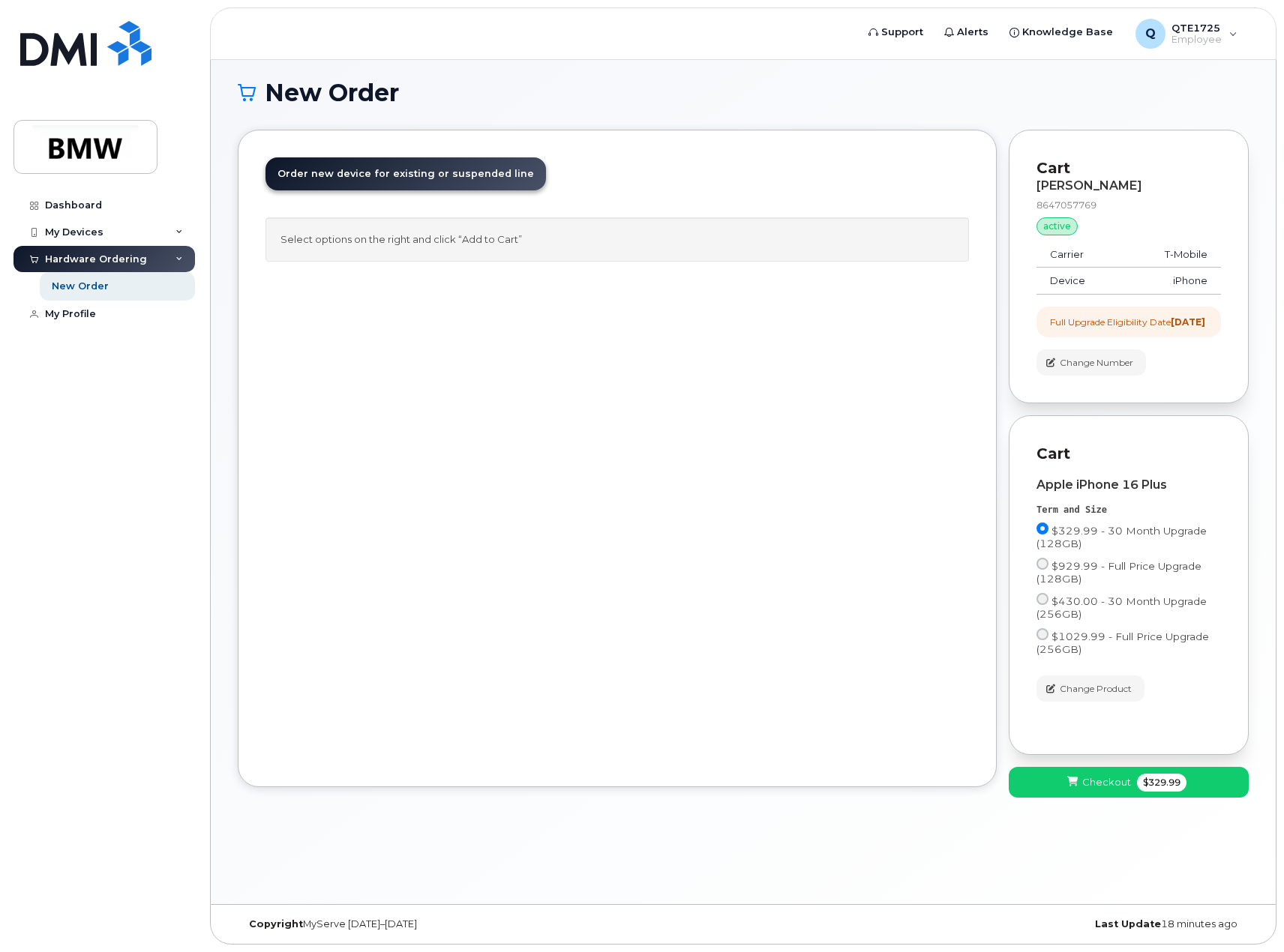
click at [178, 263] on div "Hardware Ordering" at bounding box center [105, 258] width 182 height 27
click at [186, 256] on div "Hardware Ordering" at bounding box center [105, 258] width 182 height 27
click at [138, 286] on link "New Order" at bounding box center [117, 286] width 155 height 28
click at [95, 288] on div "New Order" at bounding box center [80, 286] width 57 height 14
click at [470, 176] on span "Order new device for existing or suspended line" at bounding box center [405, 173] width 256 height 11
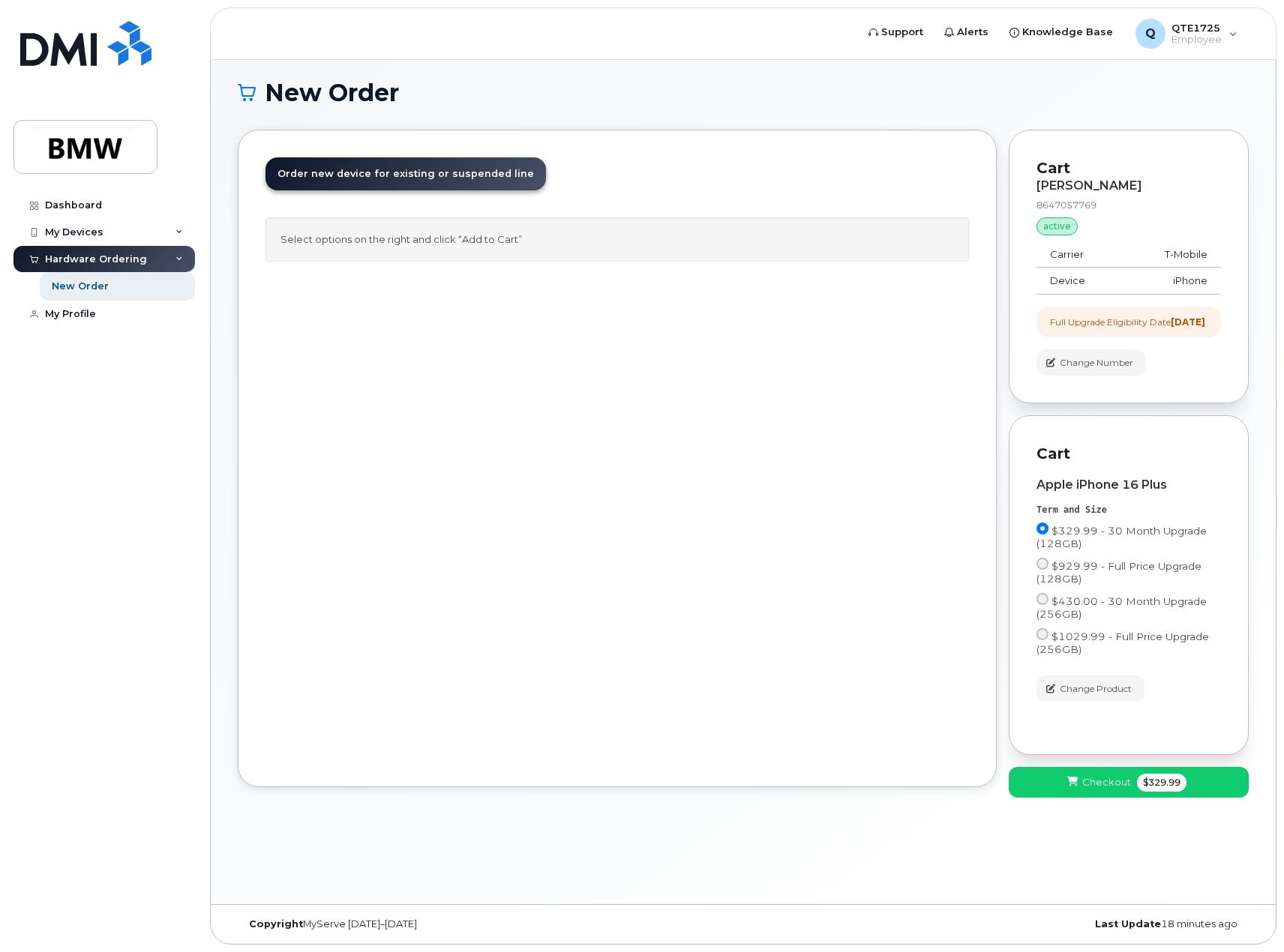
click at [440, 249] on div "Select options on the right and click “Add to Cart”" at bounding box center [617, 239] width 704 height 45
drag, startPoint x: 79, startPoint y: 206, endPoint x: 136, endPoint y: 275, distance: 89.5
click at [79, 206] on div "Dashboard" at bounding box center [73, 205] width 57 height 12
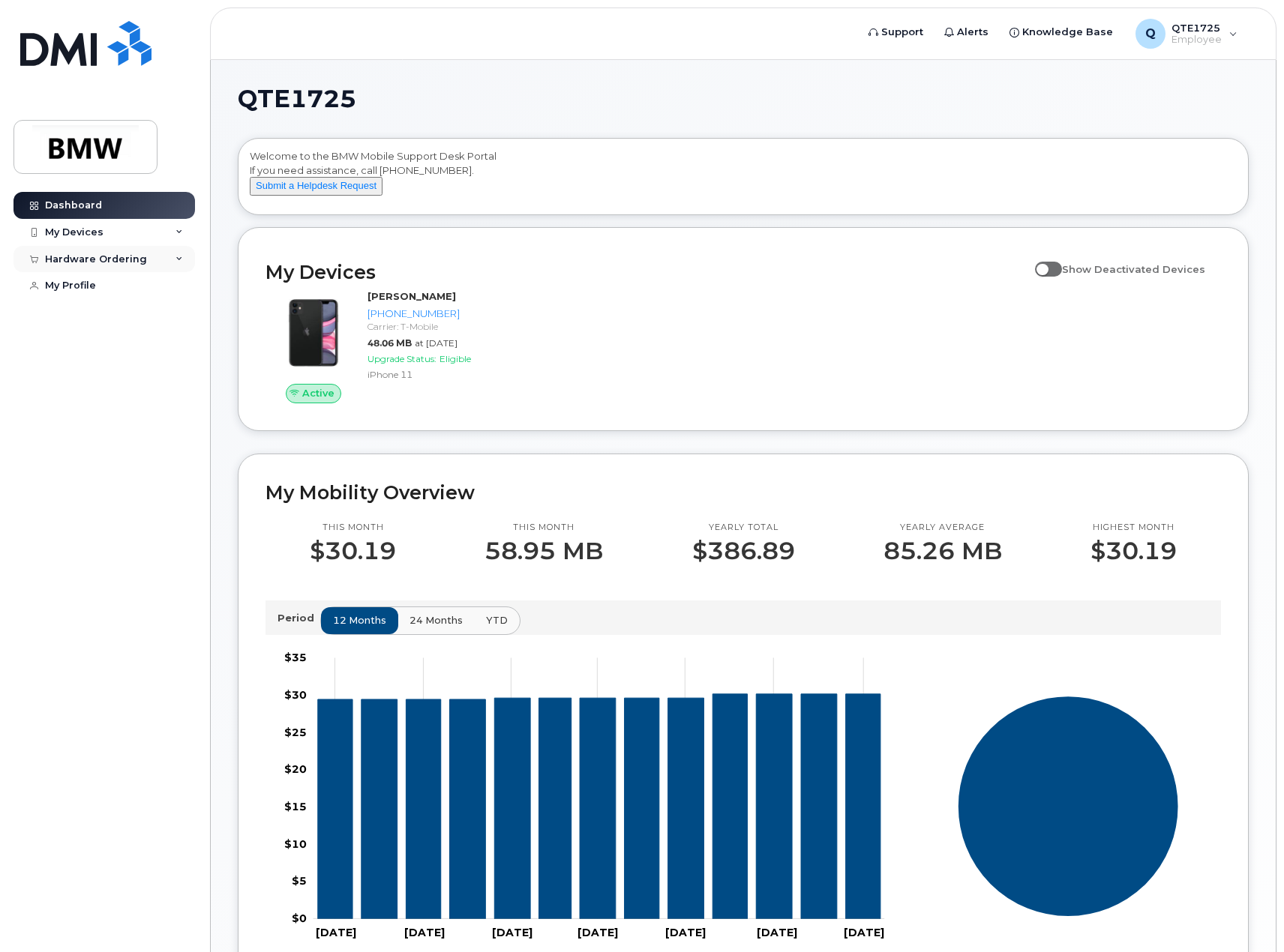
click at [180, 258] on icon at bounding box center [178, 258] width 7 height 7
click at [96, 284] on div "New Order" at bounding box center [80, 286] width 57 height 14
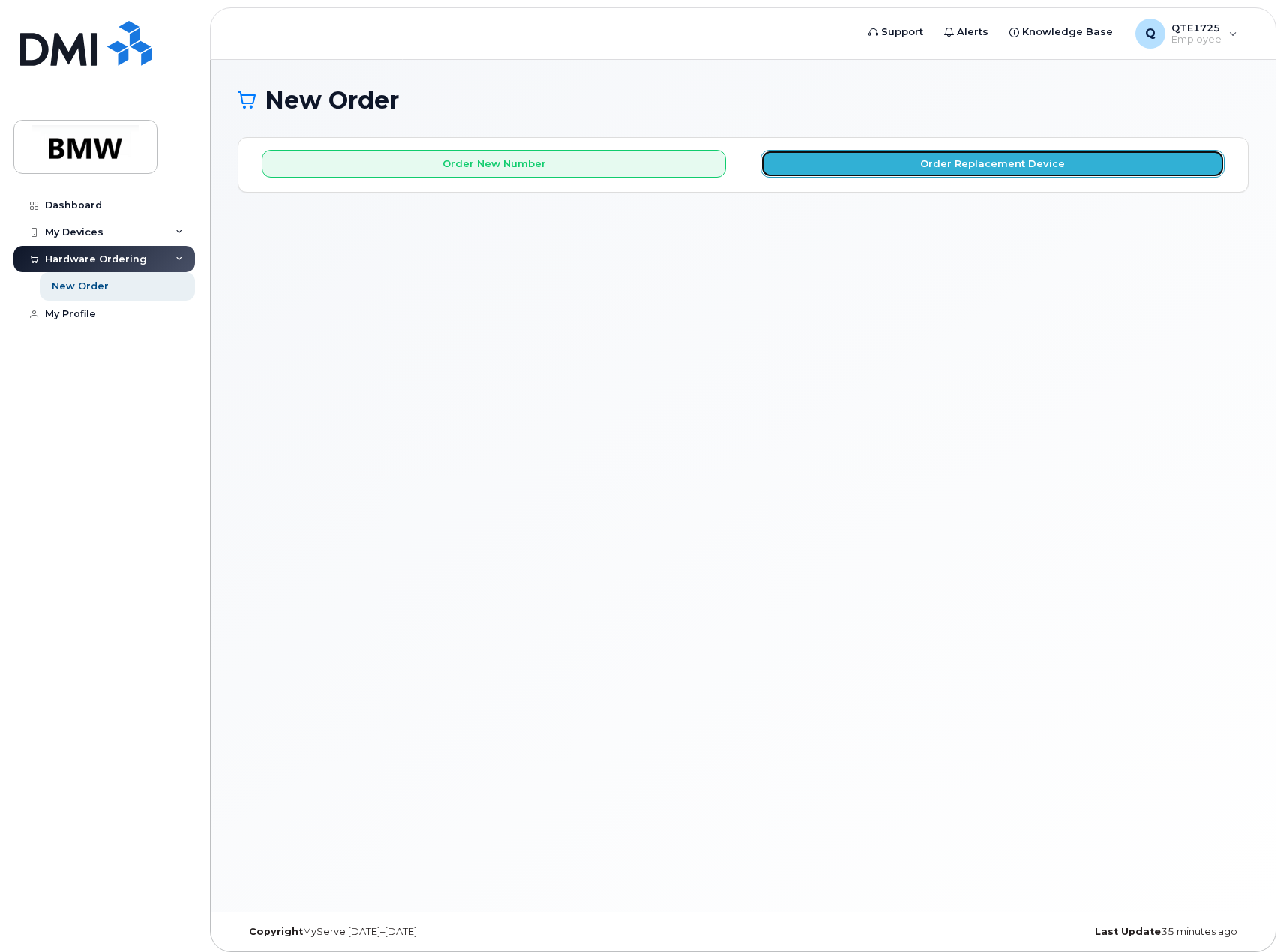
click at [861, 173] on button "Order Replacement Device" at bounding box center [992, 164] width 464 height 28
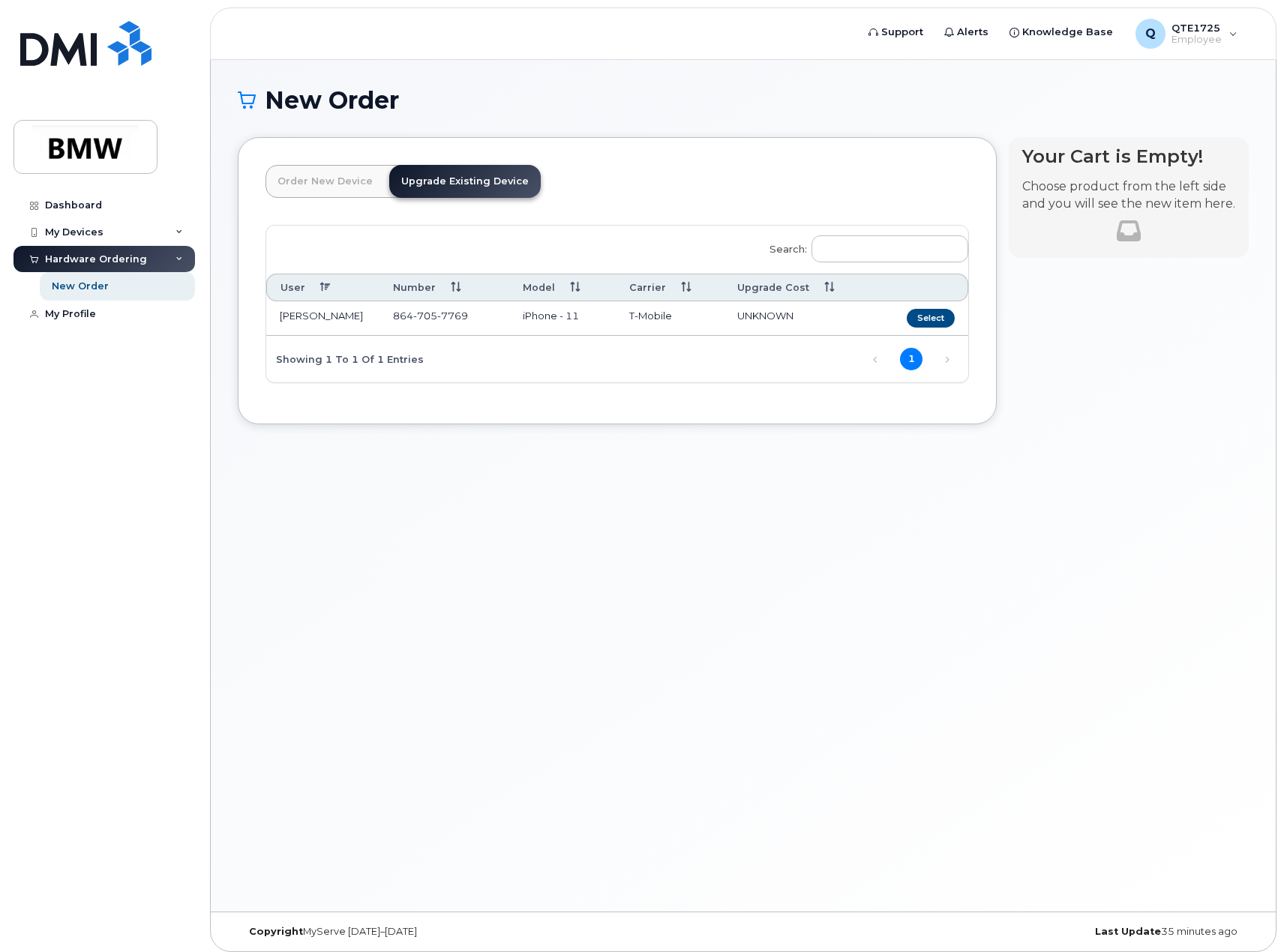
click at [648, 323] on td "T-Mobile" at bounding box center [669, 318] width 107 height 35
click at [931, 315] on button "Select" at bounding box center [930, 318] width 48 height 19
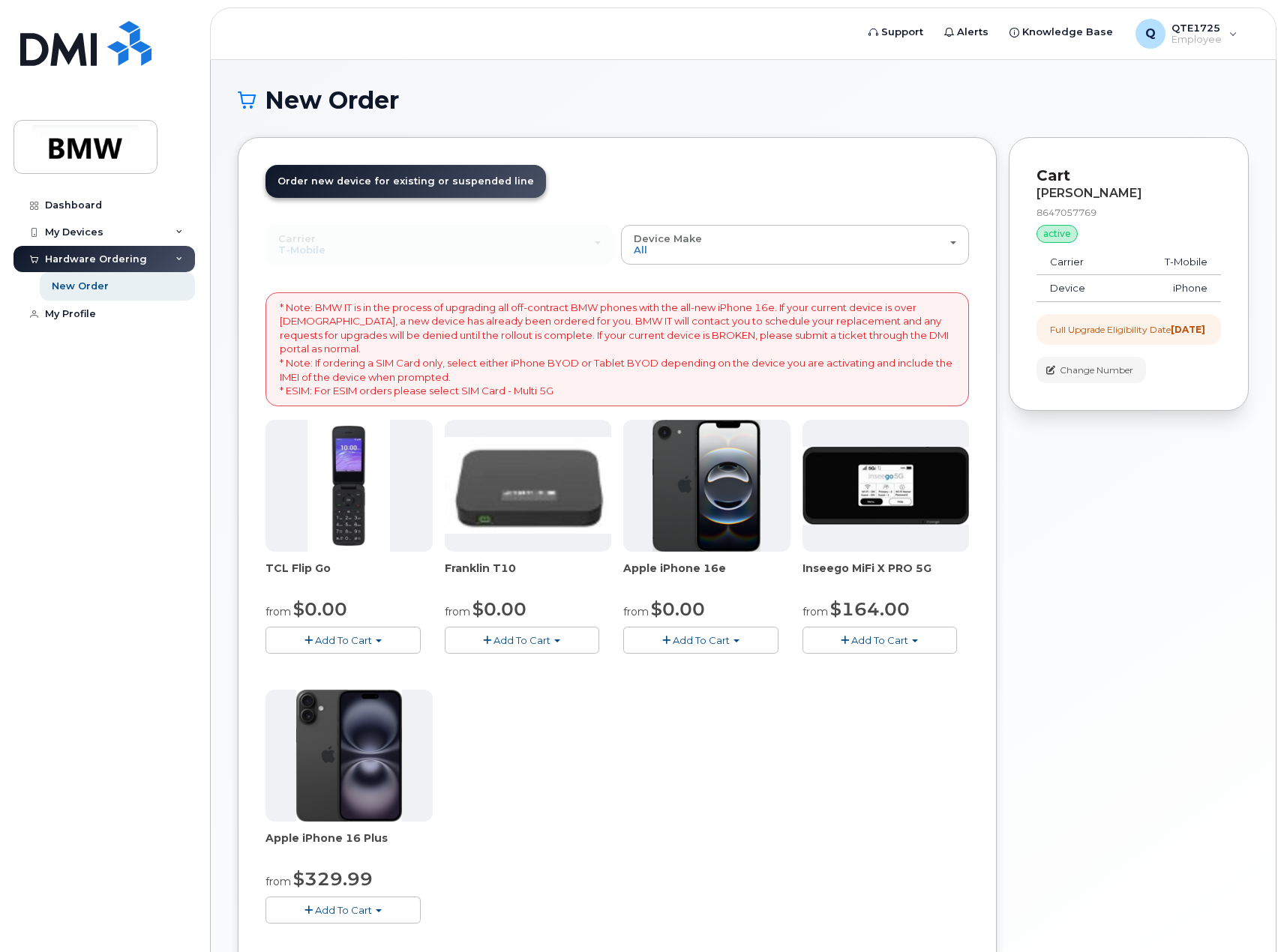
click at [696, 544] on img at bounding box center [706, 485] width 108 height 132
drag, startPoint x: 724, startPoint y: 574, endPoint x: 623, endPoint y: 566, distance: 101.3
click at [623, 566] on div "TCL Flip Go from $0.00 Add To Cart $0.00 - 30 month Upgrade $96.00 - Full Price…" at bounding box center [617, 683] width 704 height 527
copy span "Apple iPhone 16e"
click at [336, 914] on span "Add To Cart" at bounding box center [343, 909] width 57 height 12
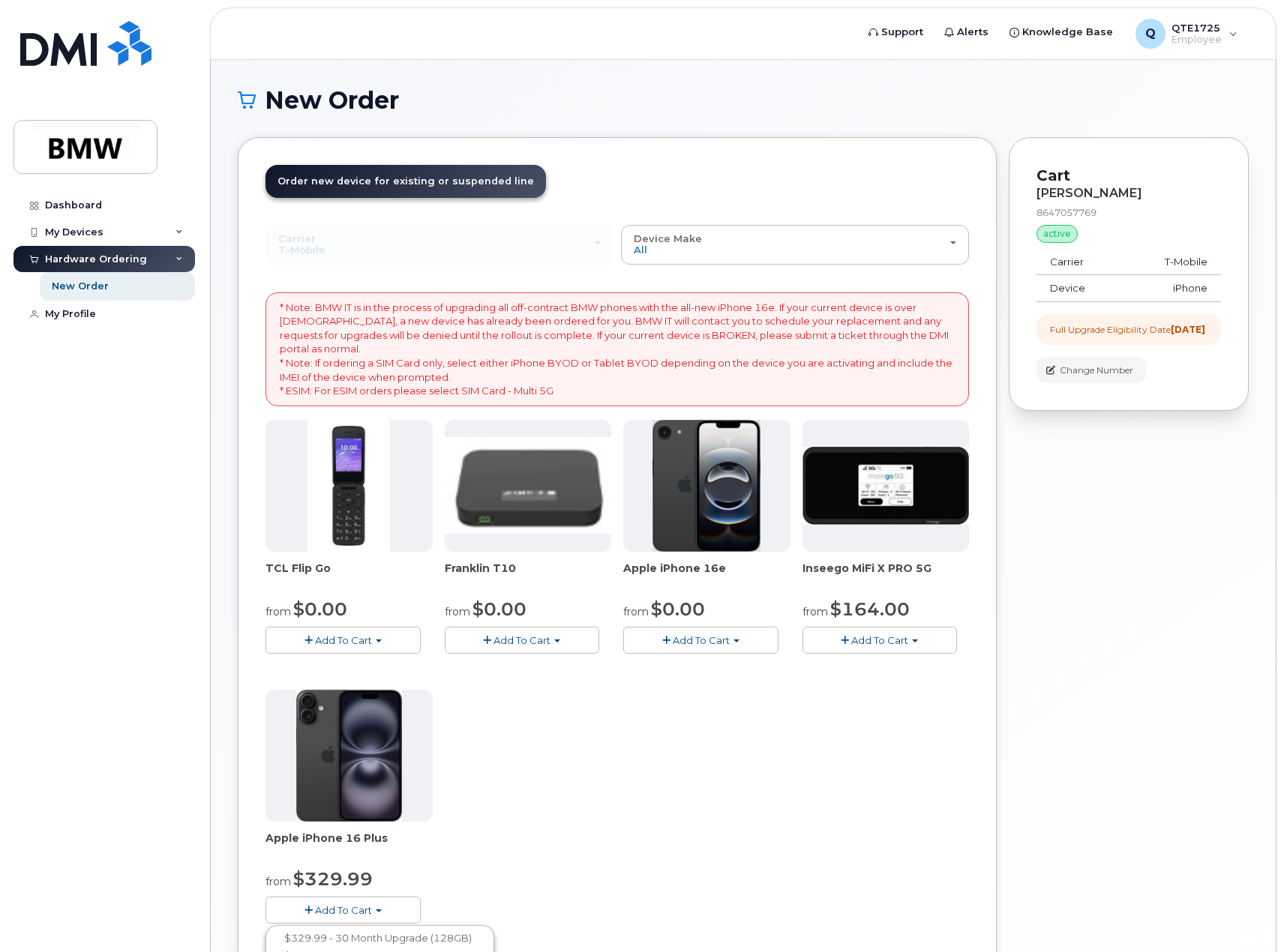
click at [887, 498] on img at bounding box center [886, 485] width 167 height 78
click at [866, 567] on span "Inseego MiFi X PRO 5G" at bounding box center [886, 575] width 167 height 30
